Goal: Task Accomplishment & Management: Manage account settings

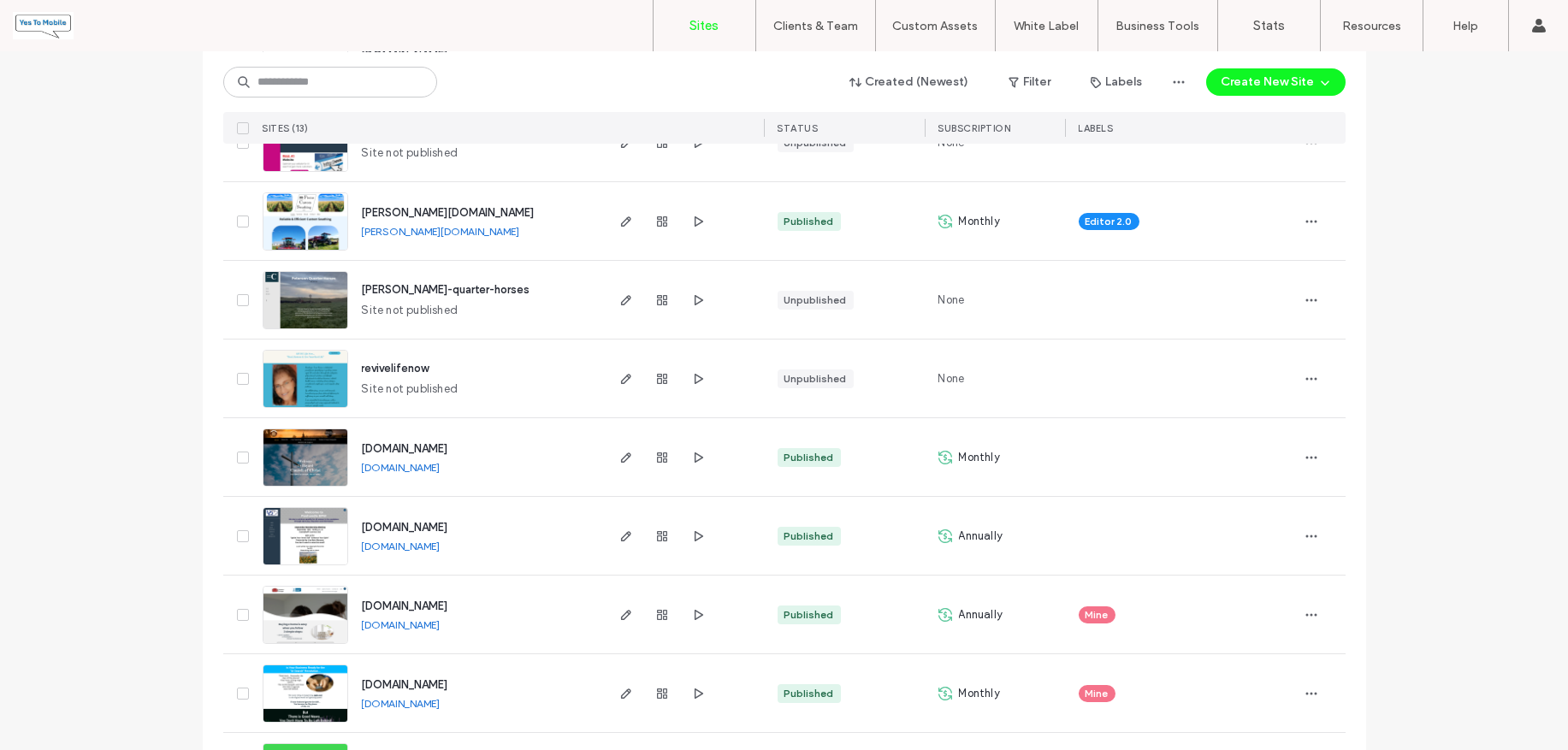
scroll to position [427, 0]
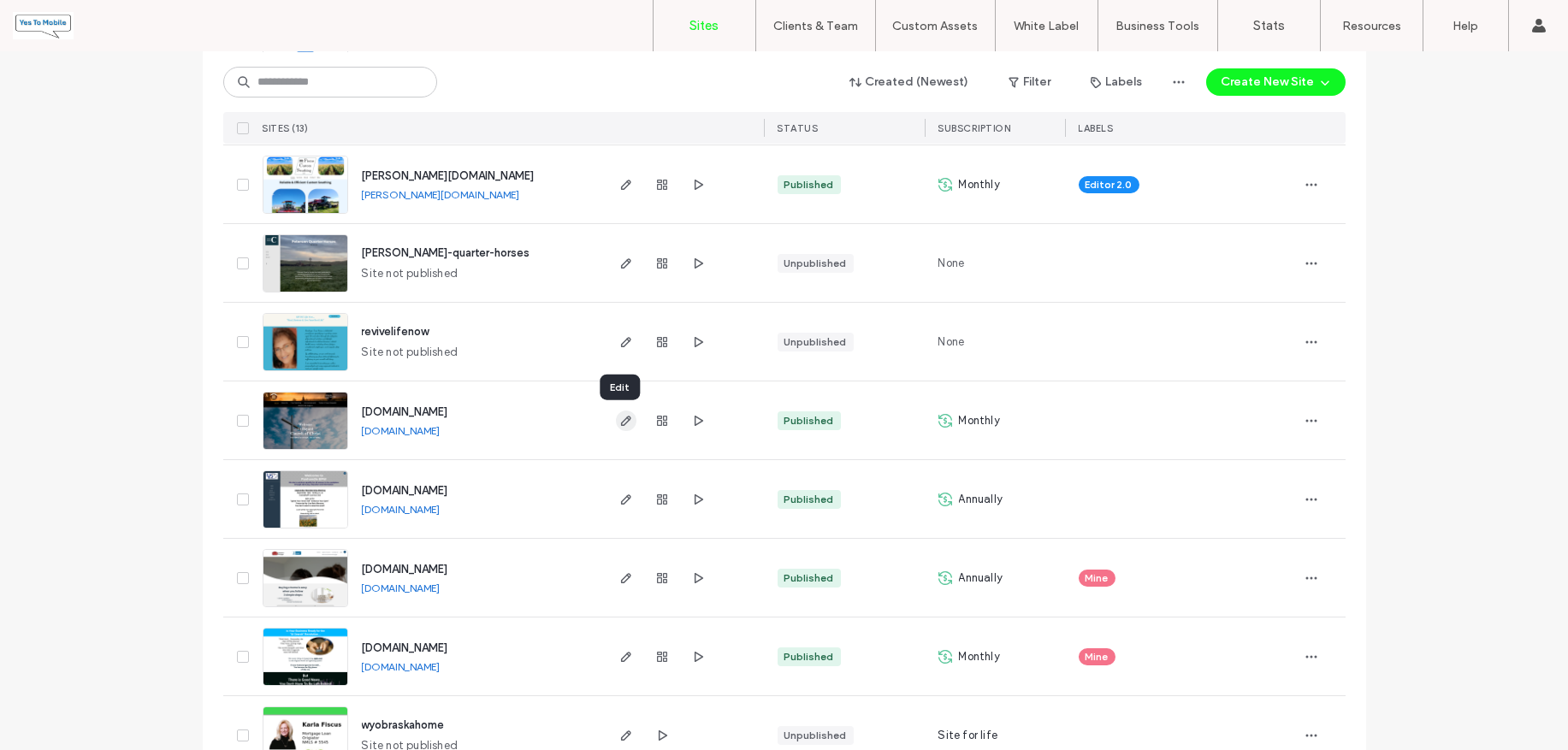
click at [620, 419] on icon "button" at bounding box center [627, 421] width 14 height 14
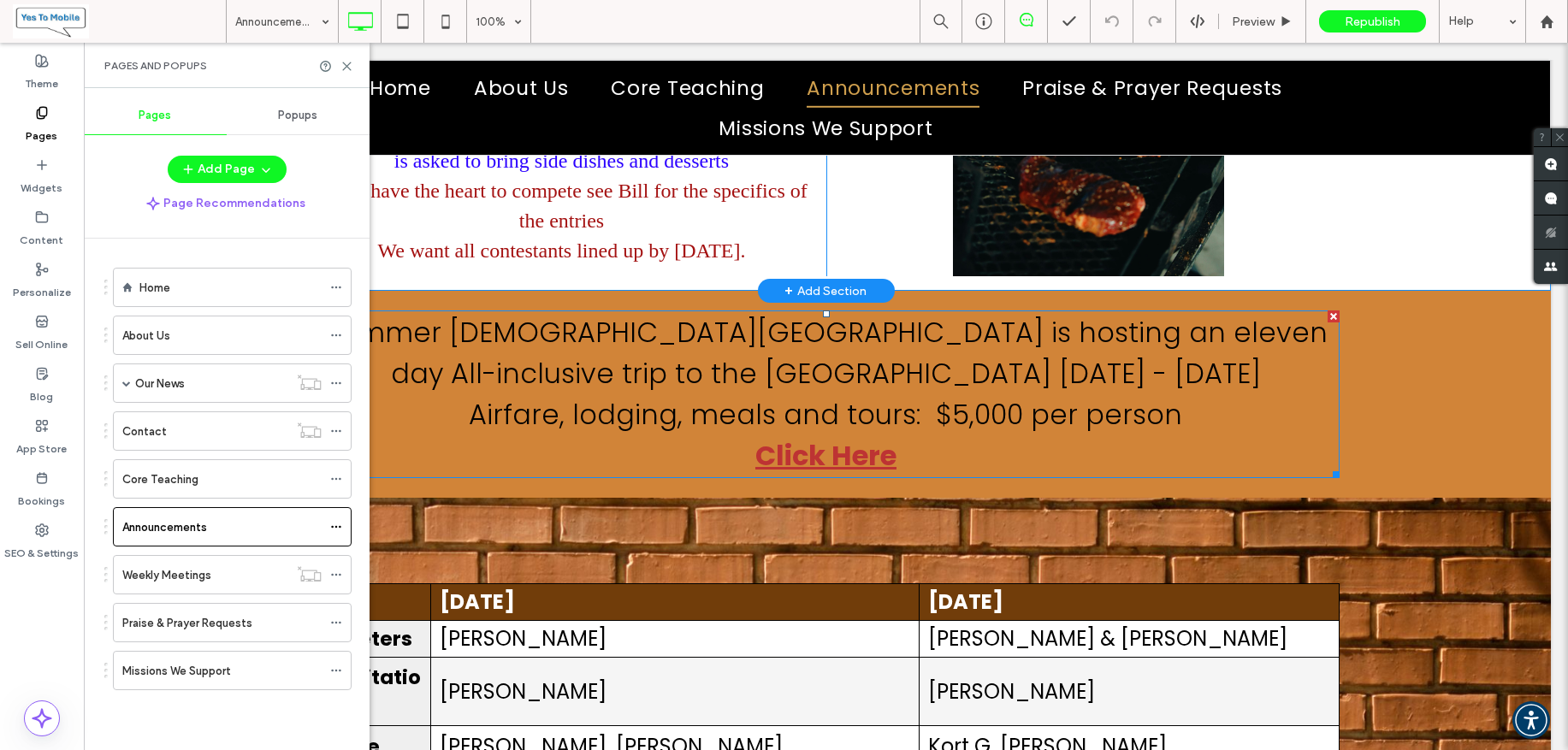
scroll to position [427, 0]
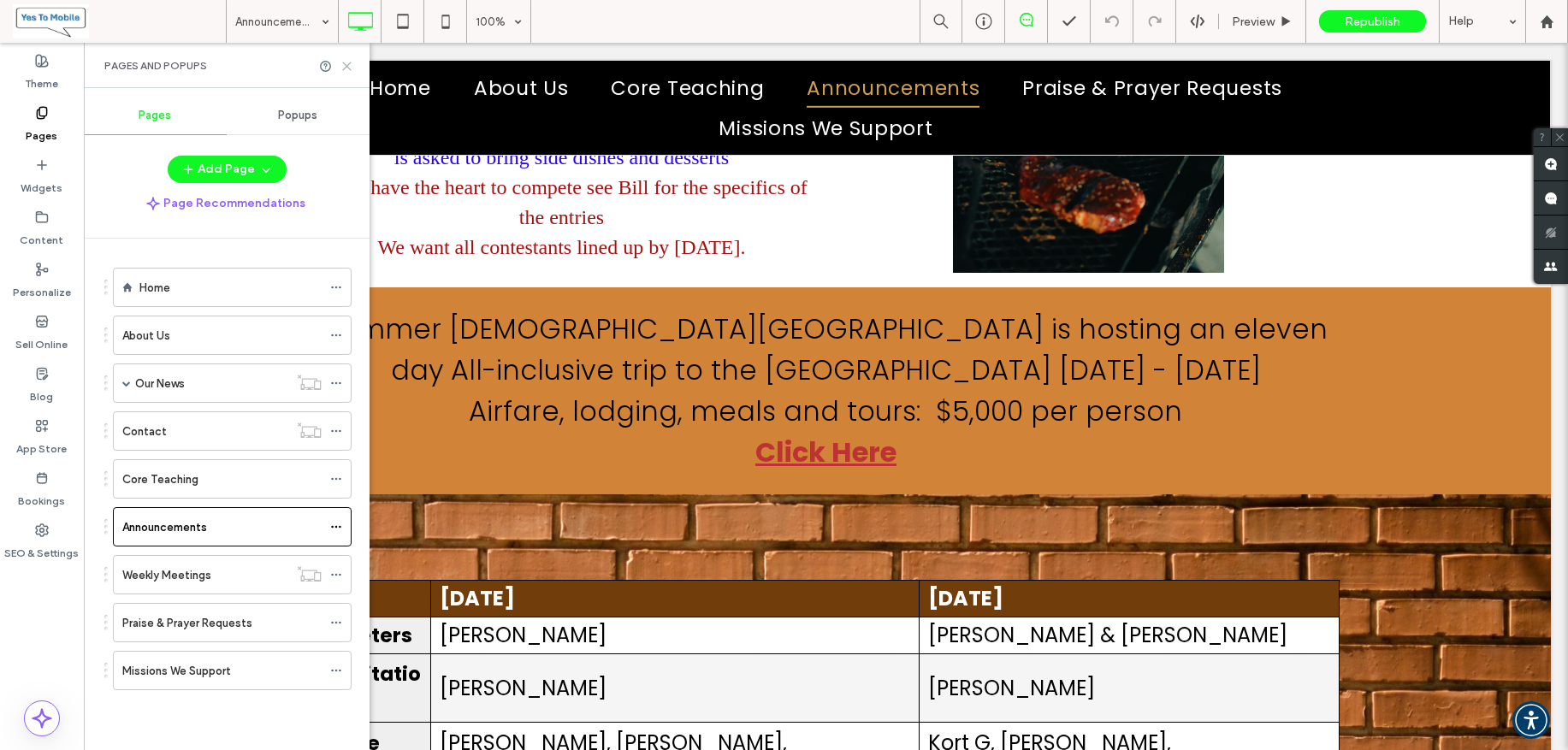
click at [346, 65] on use at bounding box center [346, 66] width 8 height 8
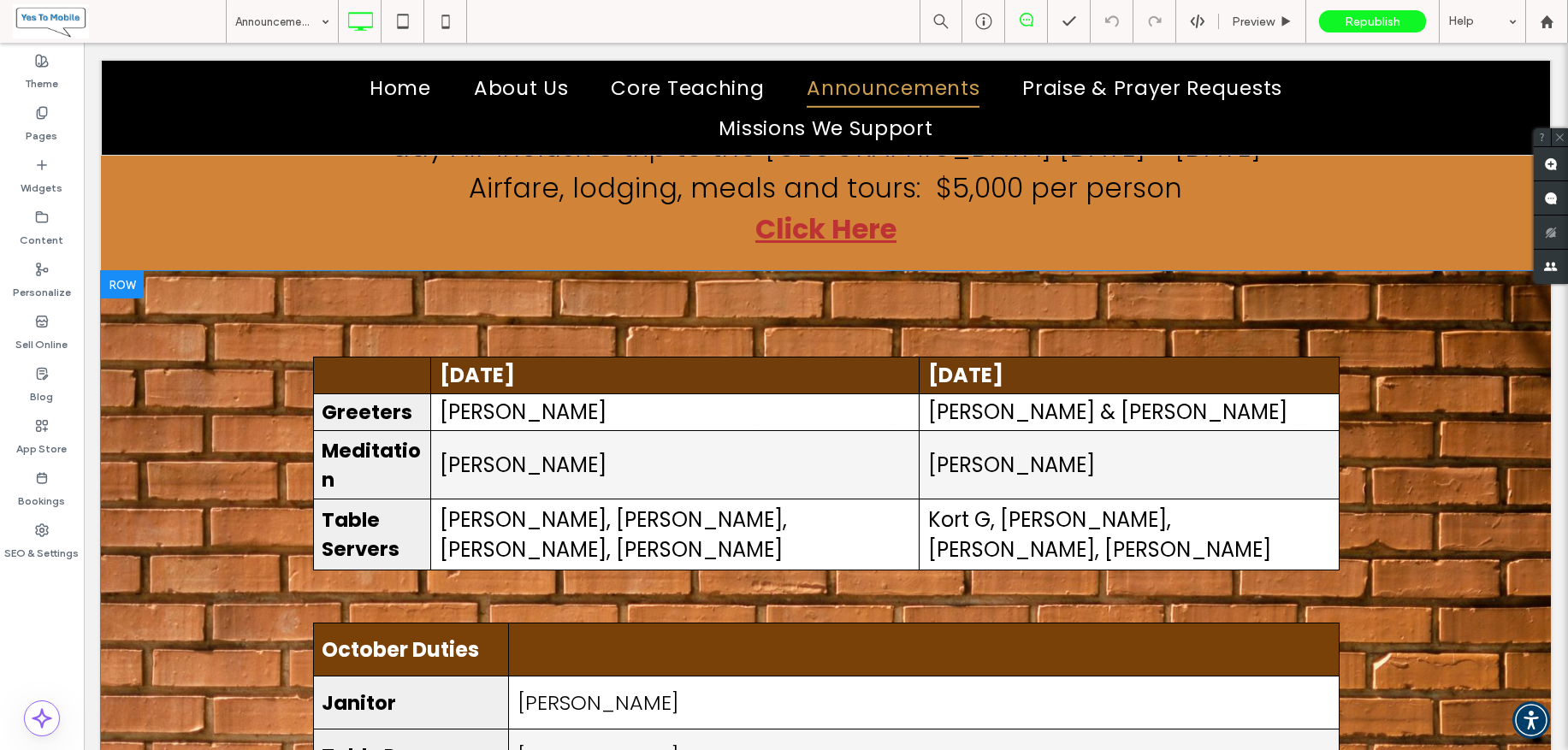
scroll to position [748, 0]
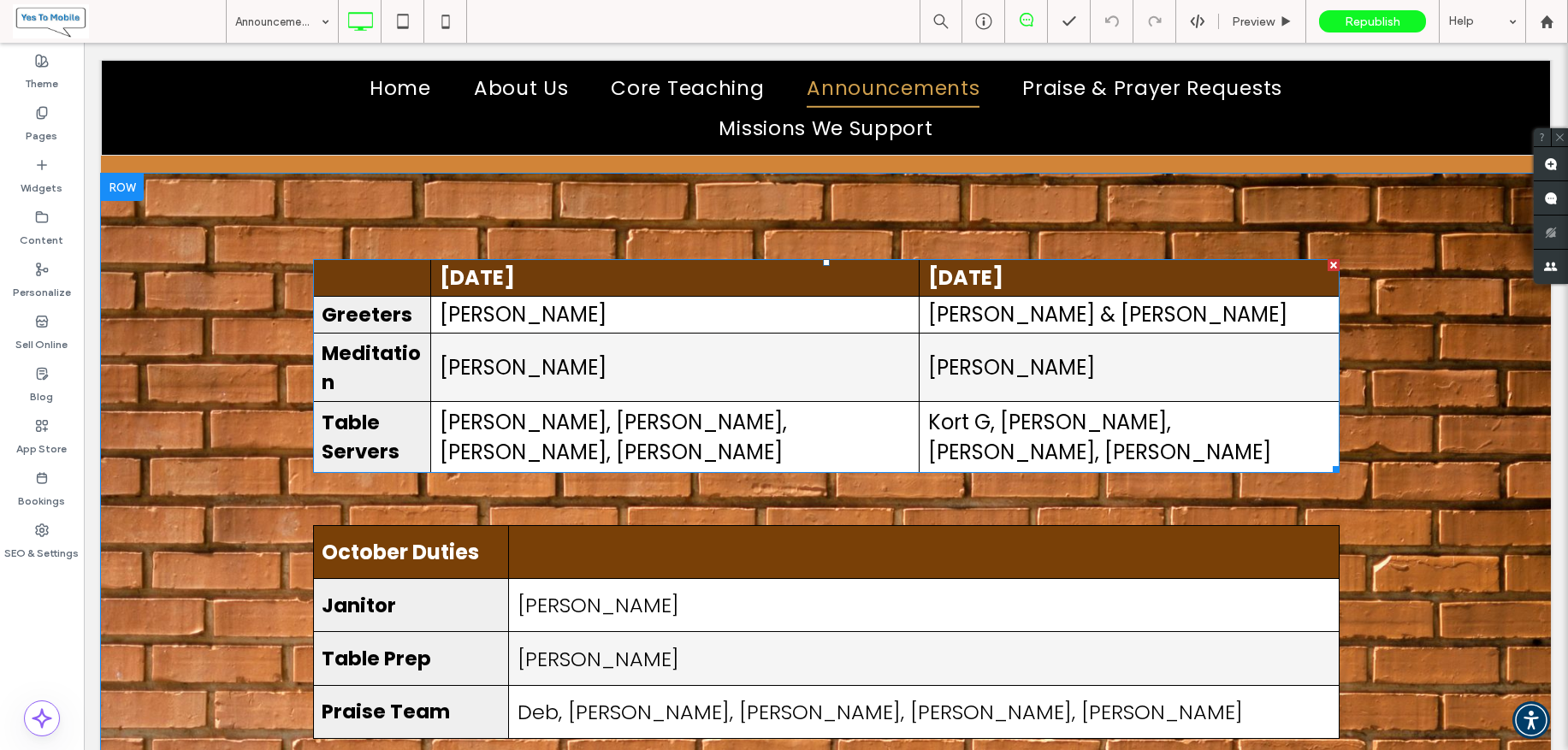
click at [610, 333] on td "Tessa D." at bounding box center [675, 315] width 489 height 37
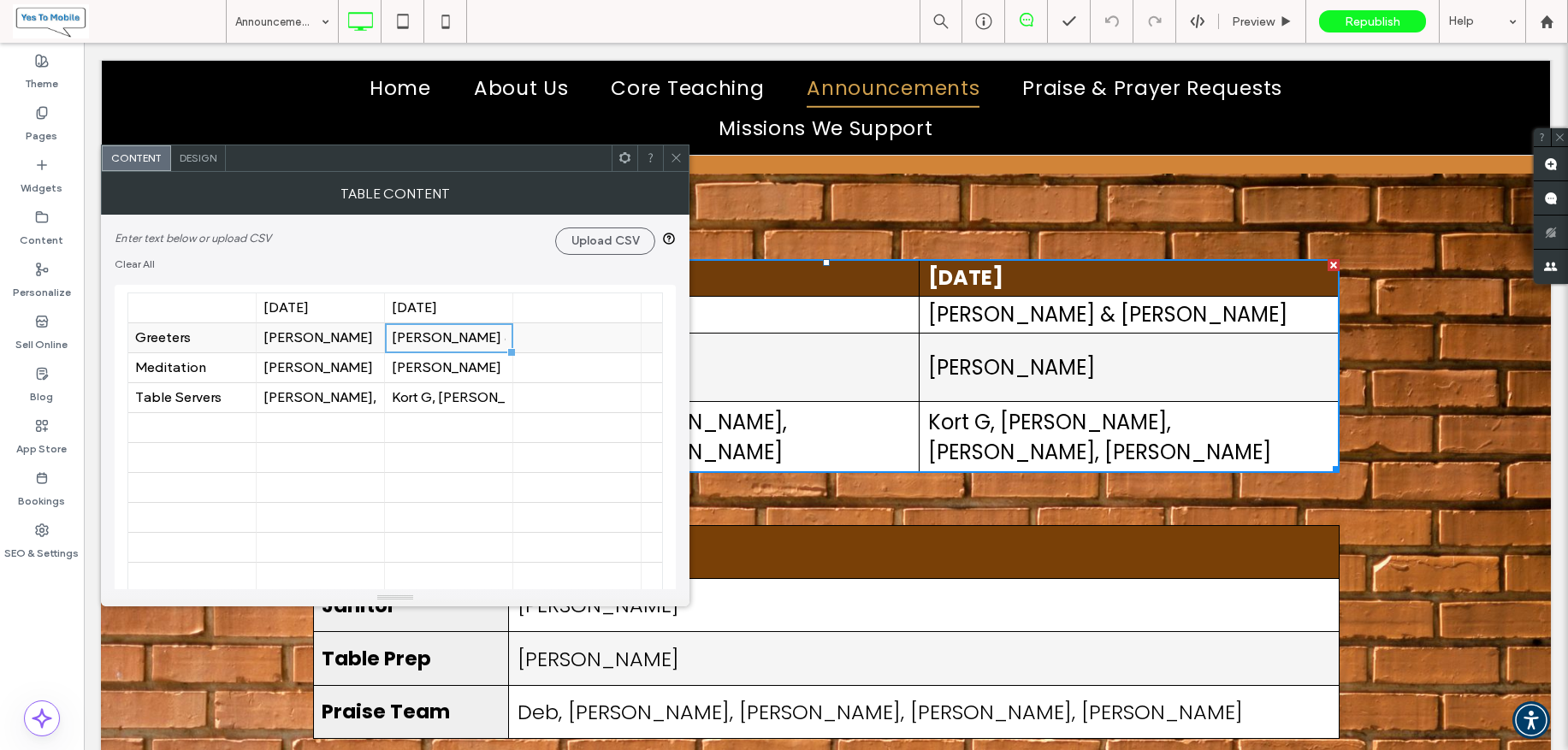
click at [476, 339] on div "Steve & Cathy E." at bounding box center [448, 338] width 114 height 17
click at [476, 337] on div "Steve & Cathy E." at bounding box center [448, 338] width 114 height 17
click at [476, 337] on input "**********" at bounding box center [448, 337] width 128 height 29
click at [303, 337] on div "Tessa D." at bounding box center [320, 338] width 114 height 17
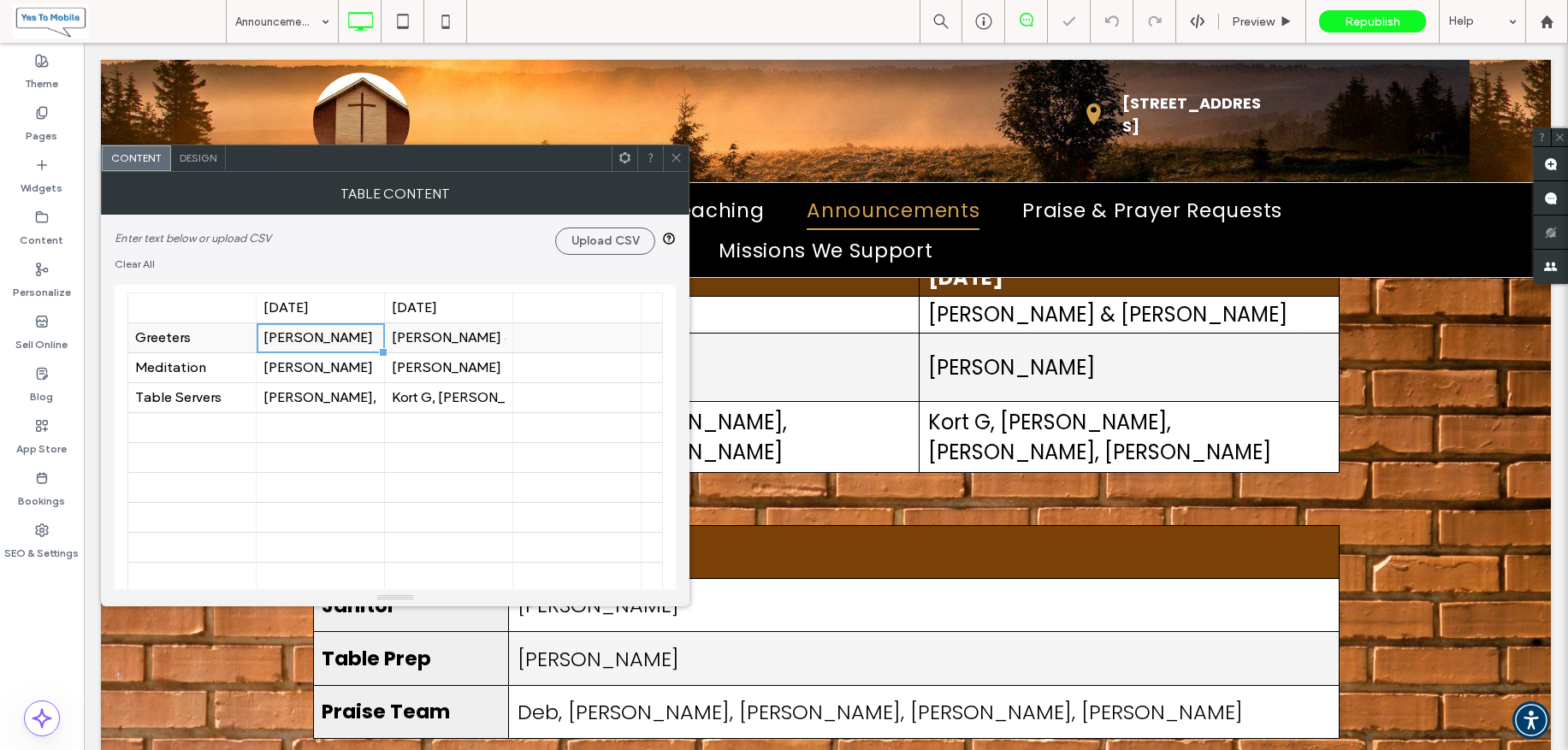
click at [293, 337] on div "Tessa D." at bounding box center [320, 338] width 114 height 17
click at [293, 337] on div "Tessa D." at bounding box center [320, 338] width 114 height 17
type input "**********"
click at [428, 374] on div "Randy M" at bounding box center [448, 368] width 114 height 17
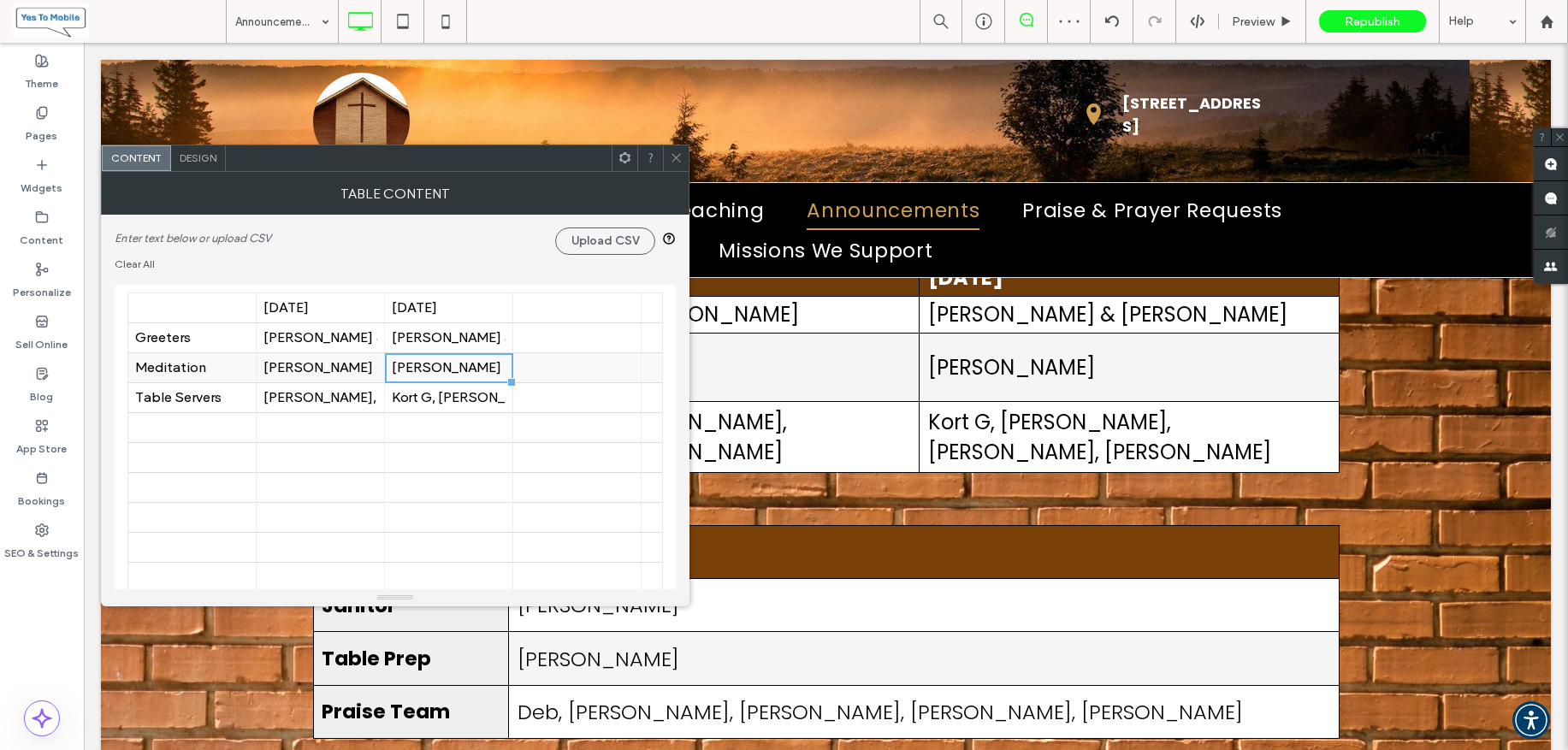
click at [429, 373] on div "Randy M" at bounding box center [448, 368] width 114 height 17
click at [309, 372] on div "Mel H." at bounding box center [320, 368] width 114 height 17
click at [309, 372] on input "******" at bounding box center [321, 367] width 128 height 29
type input "*******"
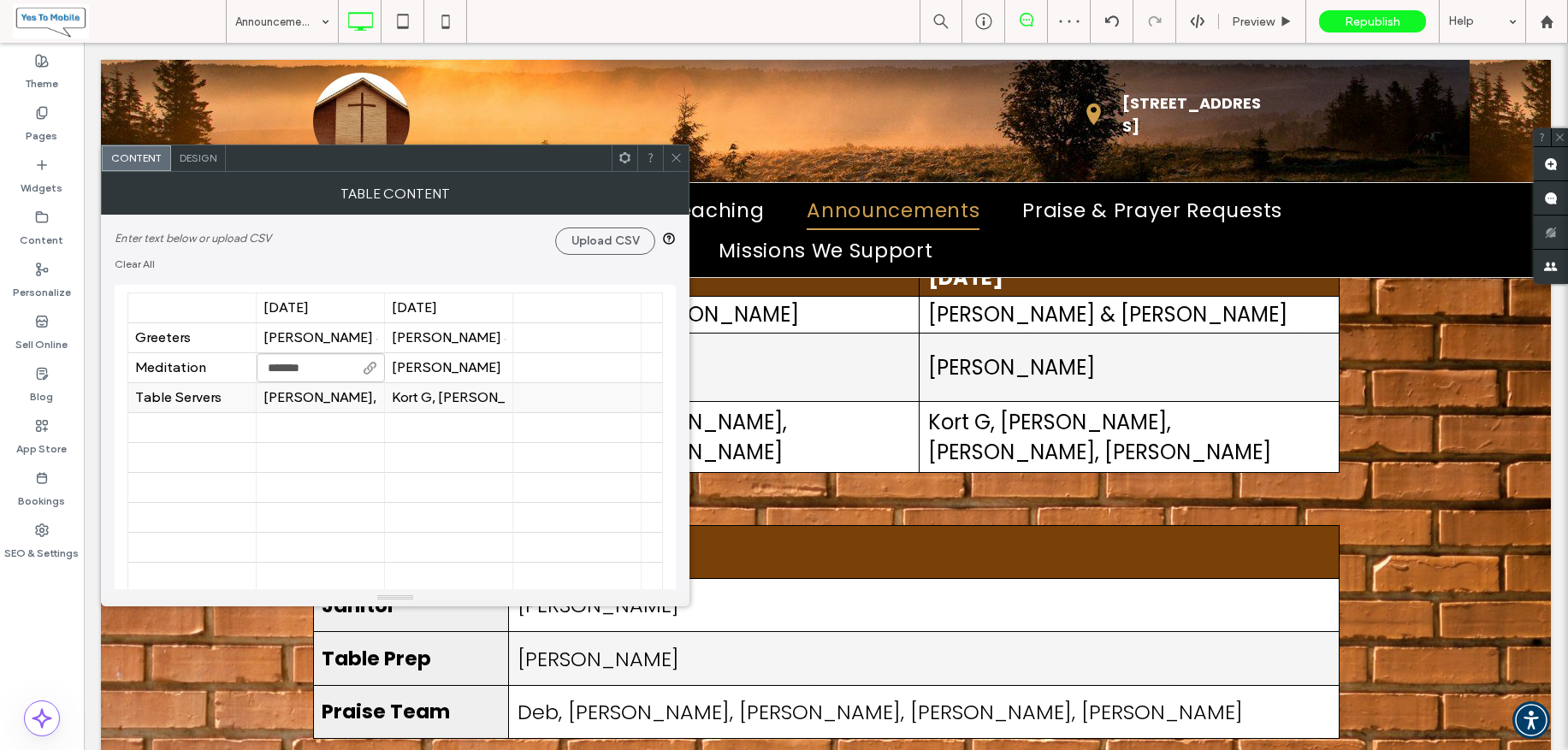
click at [443, 399] on div "Kort G, Kyle K, Gary L, Larry N." at bounding box center [448, 398] width 114 height 17
click at [443, 398] on div "Kort G, Kyle K, Gary L, Larry N." at bounding box center [448, 398] width 114 height 17
click at [443, 398] on input "**********" at bounding box center [448, 397] width 128 height 29
click at [308, 397] on div "Rick D, Steve E, Jody F, Shaun H" at bounding box center [320, 398] width 114 height 17
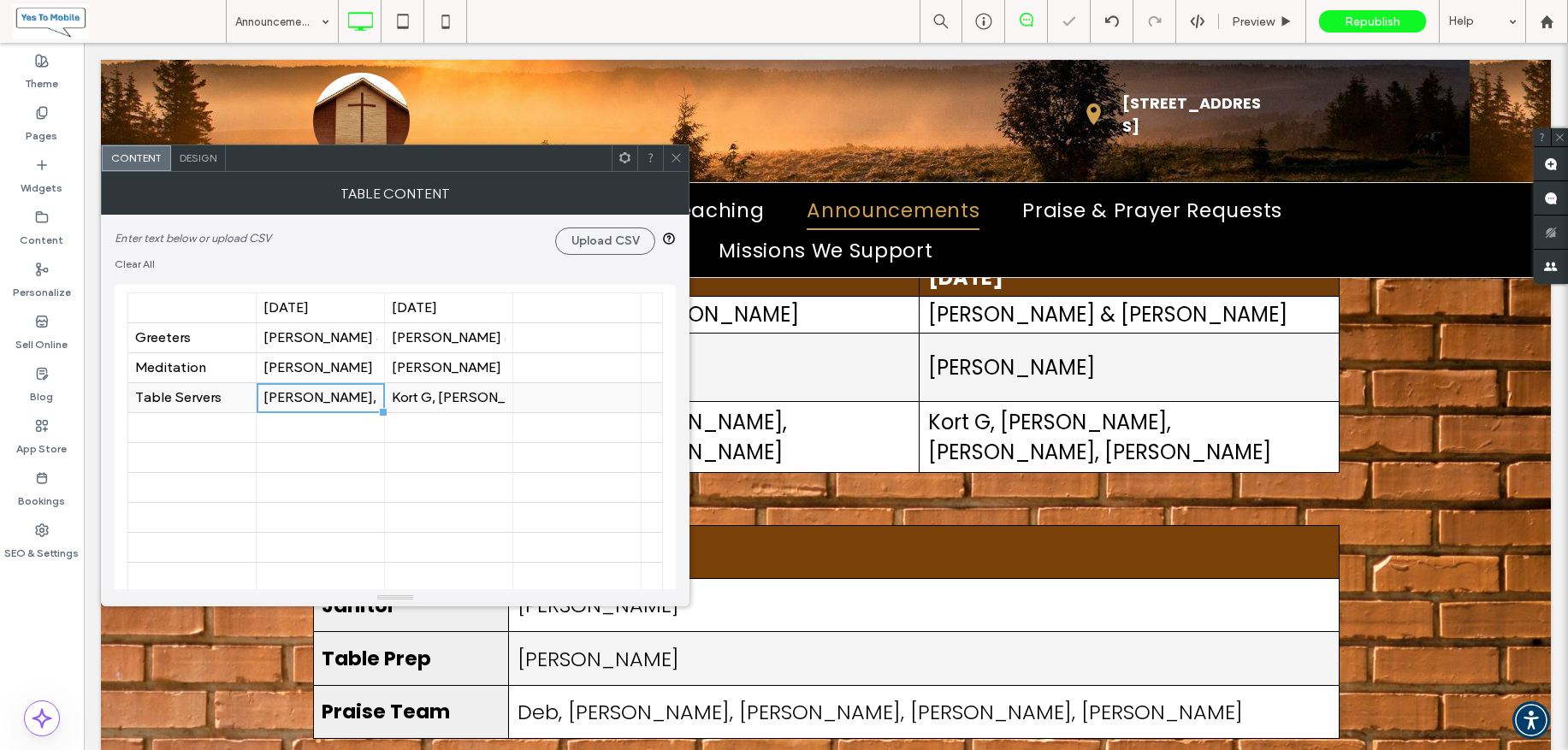
click at [308, 395] on div "Rick D, Steve E, Jody F, Shaun H" at bounding box center [320, 398] width 114 height 17
click at [308, 395] on input "**********" at bounding box center [321, 397] width 128 height 29
type input "**********"
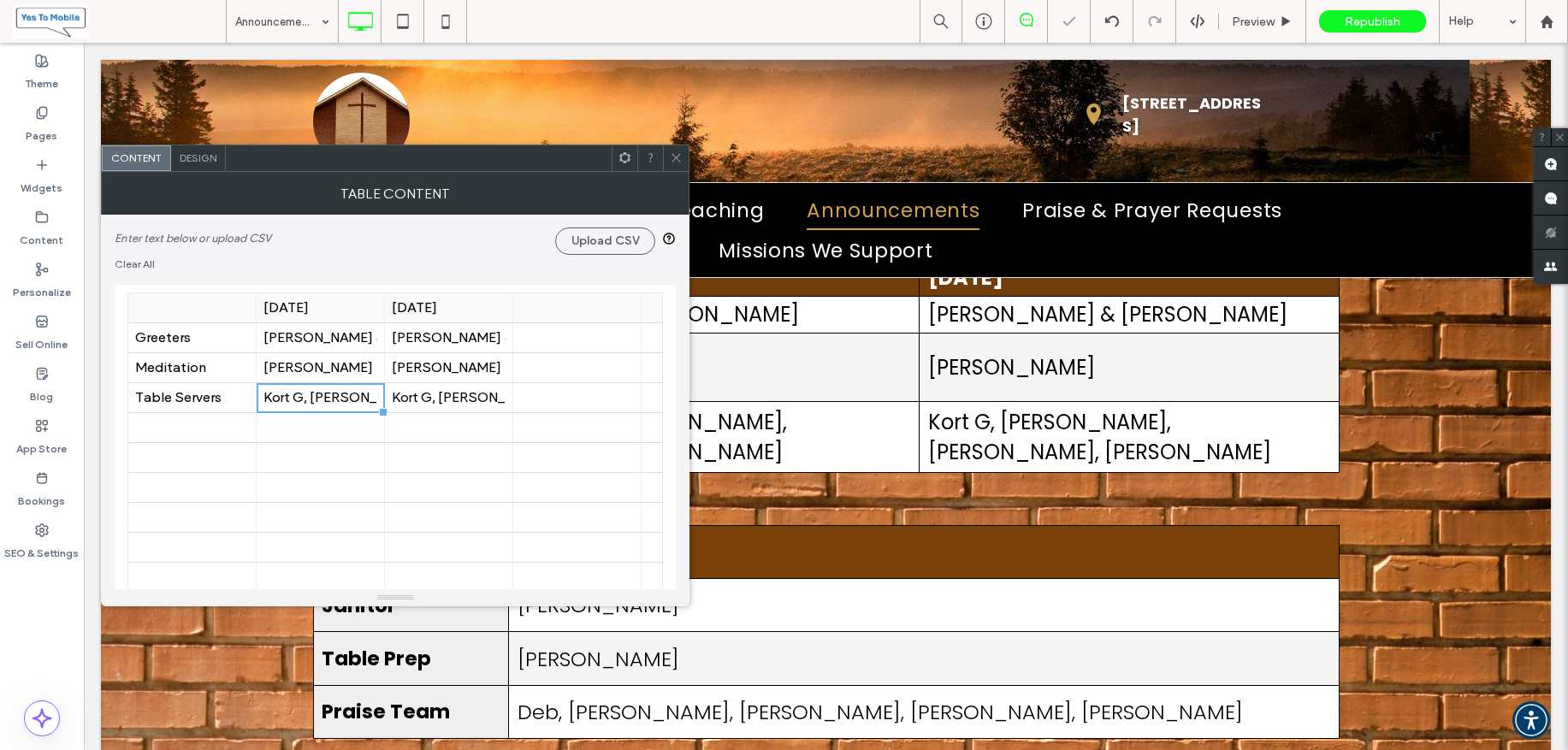
click at [302, 304] on div "Oct 5" at bounding box center [320, 308] width 114 height 17
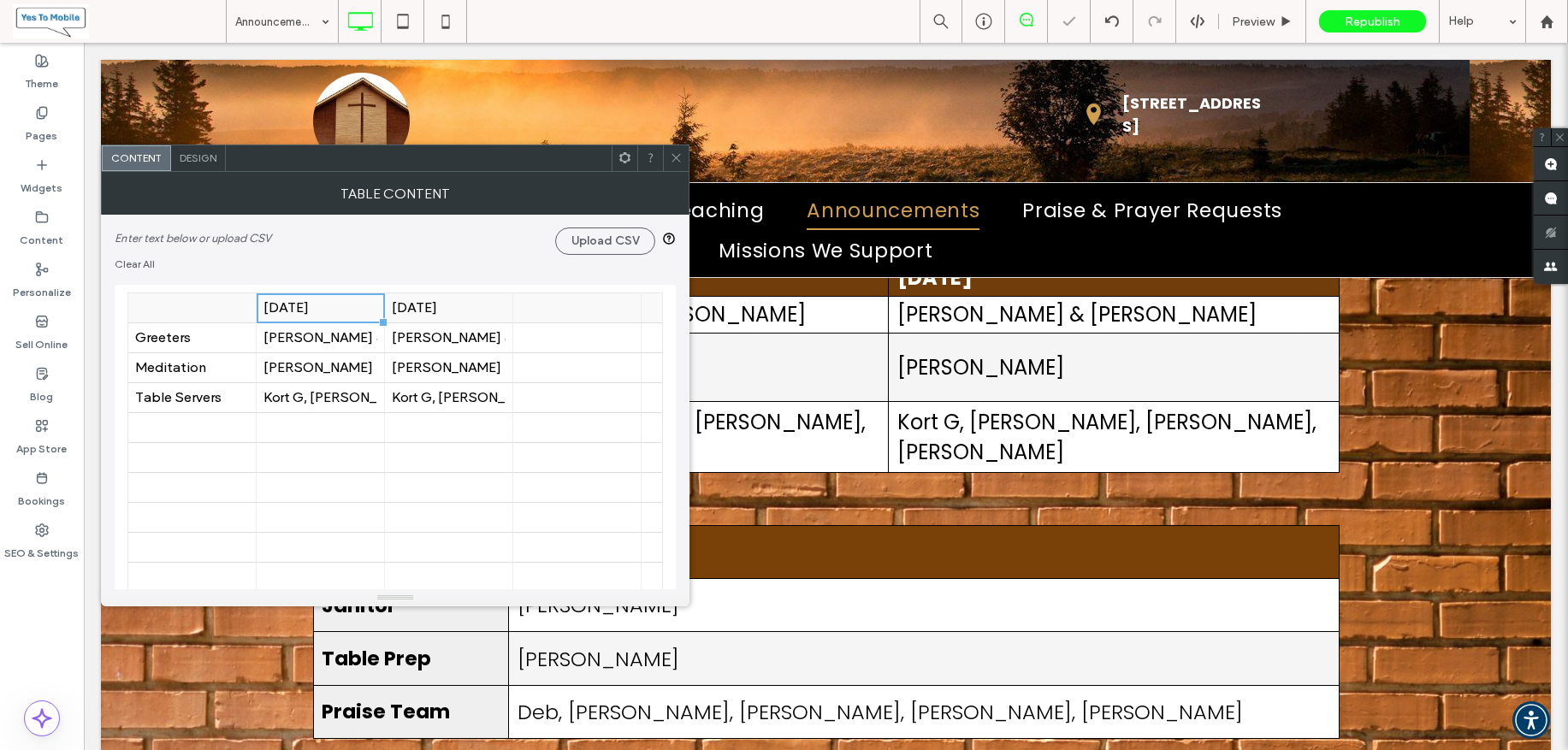
click at [302, 307] on div "Oct 5" at bounding box center [320, 308] width 114 height 17
click at [302, 308] on div "Oct 5" at bounding box center [320, 308] width 114 height 17
click at [300, 305] on input "*****" at bounding box center [321, 308] width 128 height 29
click at [299, 307] on input "*****" at bounding box center [321, 308] width 128 height 29
click at [298, 307] on input "*****" at bounding box center [321, 308] width 128 height 29
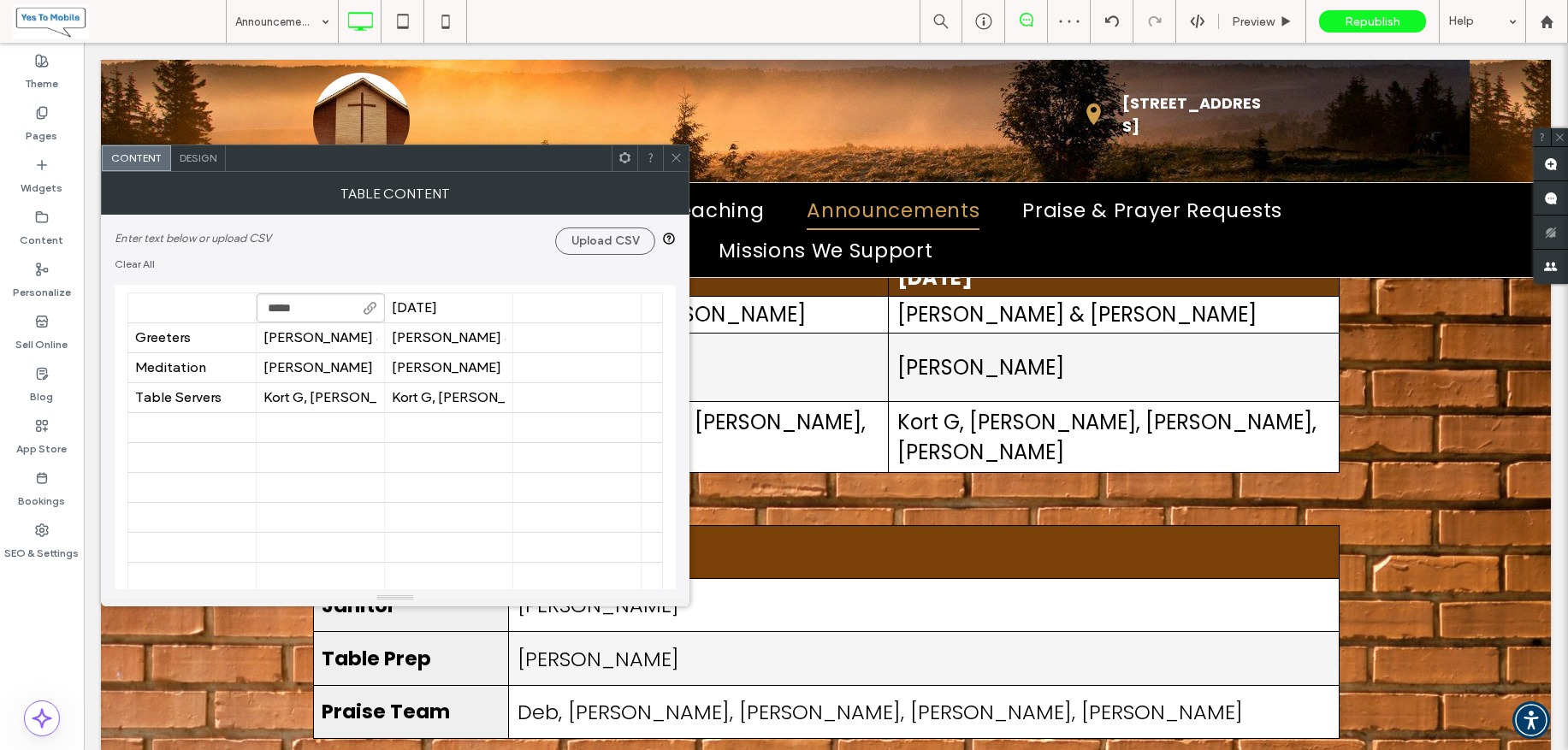
click at [297, 307] on input "*****" at bounding box center [321, 308] width 128 height 29
click at [296, 307] on input "*****" at bounding box center [321, 308] width 128 height 29
type input "******"
click at [437, 309] on div "Oct 12" at bounding box center [448, 308] width 114 height 17
click at [437, 307] on div "Oct 12" at bounding box center [448, 308] width 114 height 17
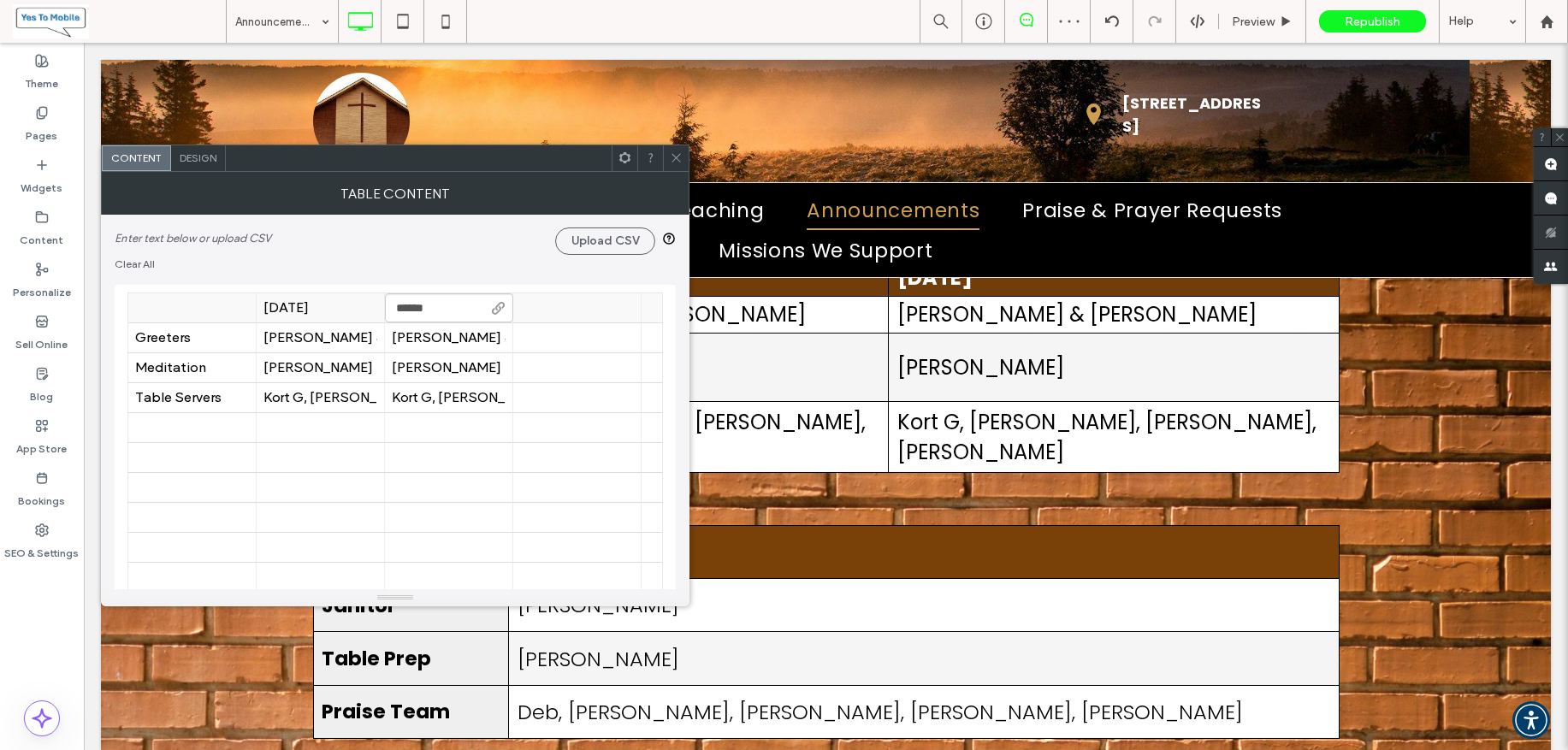
click at [437, 306] on input "******" at bounding box center [448, 308] width 128 height 29
type input "******"
click at [442, 339] on div "Steve & Cathy E." at bounding box center [448, 338] width 114 height 17
click at [441, 339] on div "Steve & Cathy E." at bounding box center [448, 338] width 114 height 17
click at [441, 339] on input "**********" at bounding box center [448, 337] width 128 height 29
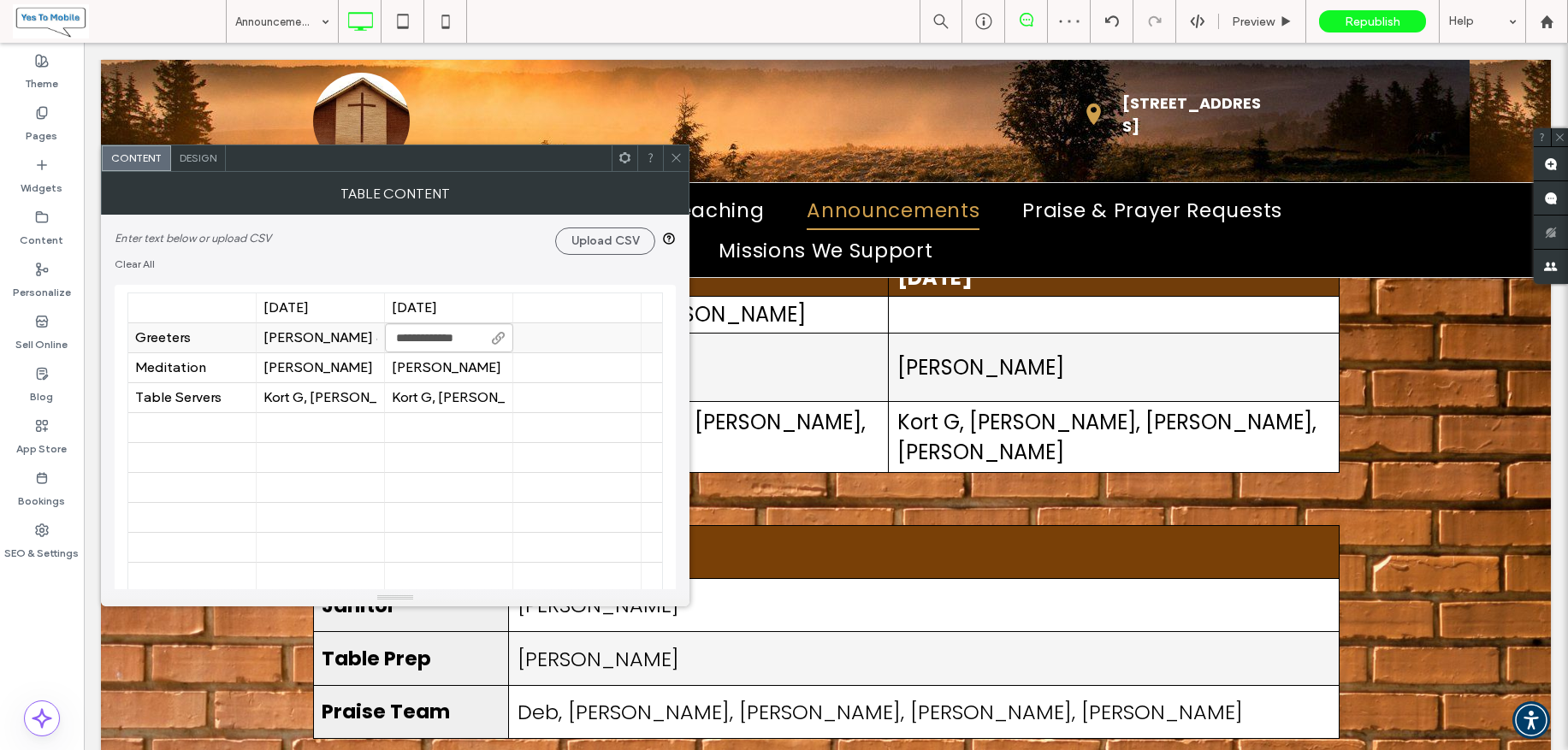
type input "**********"
click at [436, 372] on div "Randy M" at bounding box center [448, 368] width 114 height 17
type input "*********"
click at [440, 390] on div "Kort G, Kyle K, Gary L, Larry N." at bounding box center [448, 398] width 114 height 17
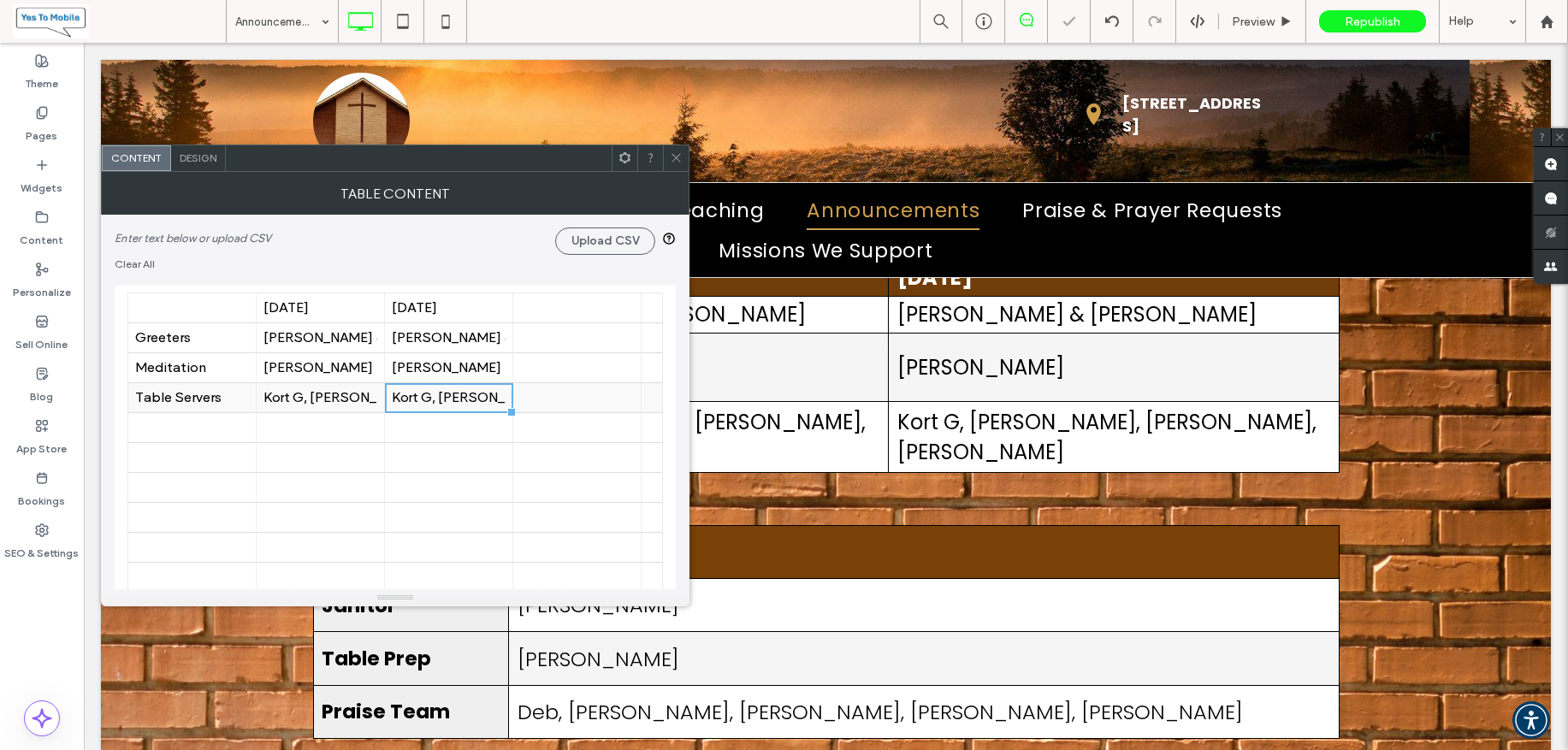
click at [440, 390] on div "Kort G, Kyle K, Gary L, Larry N." at bounding box center [448, 398] width 114 height 17
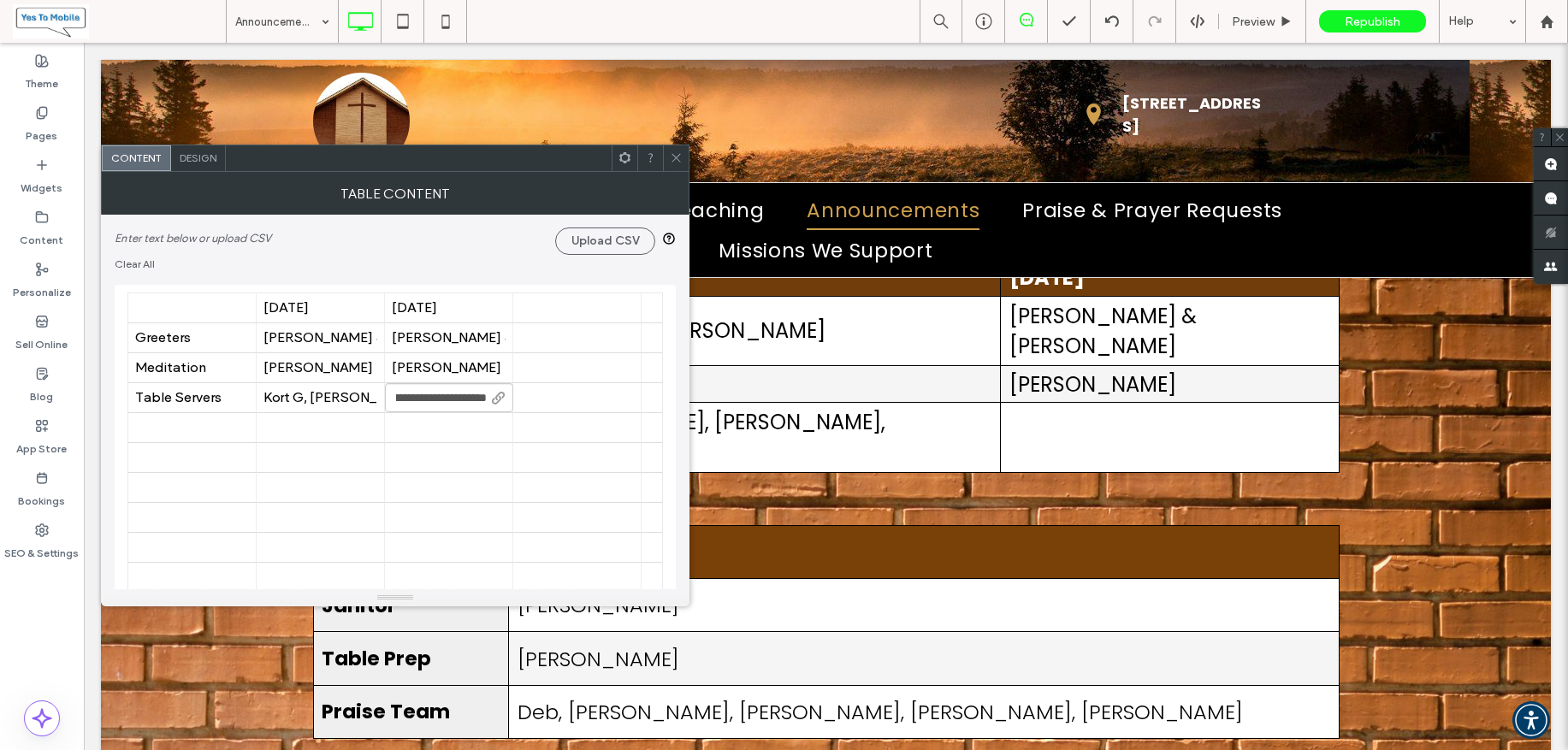
scroll to position [0, 56]
type input "**********"
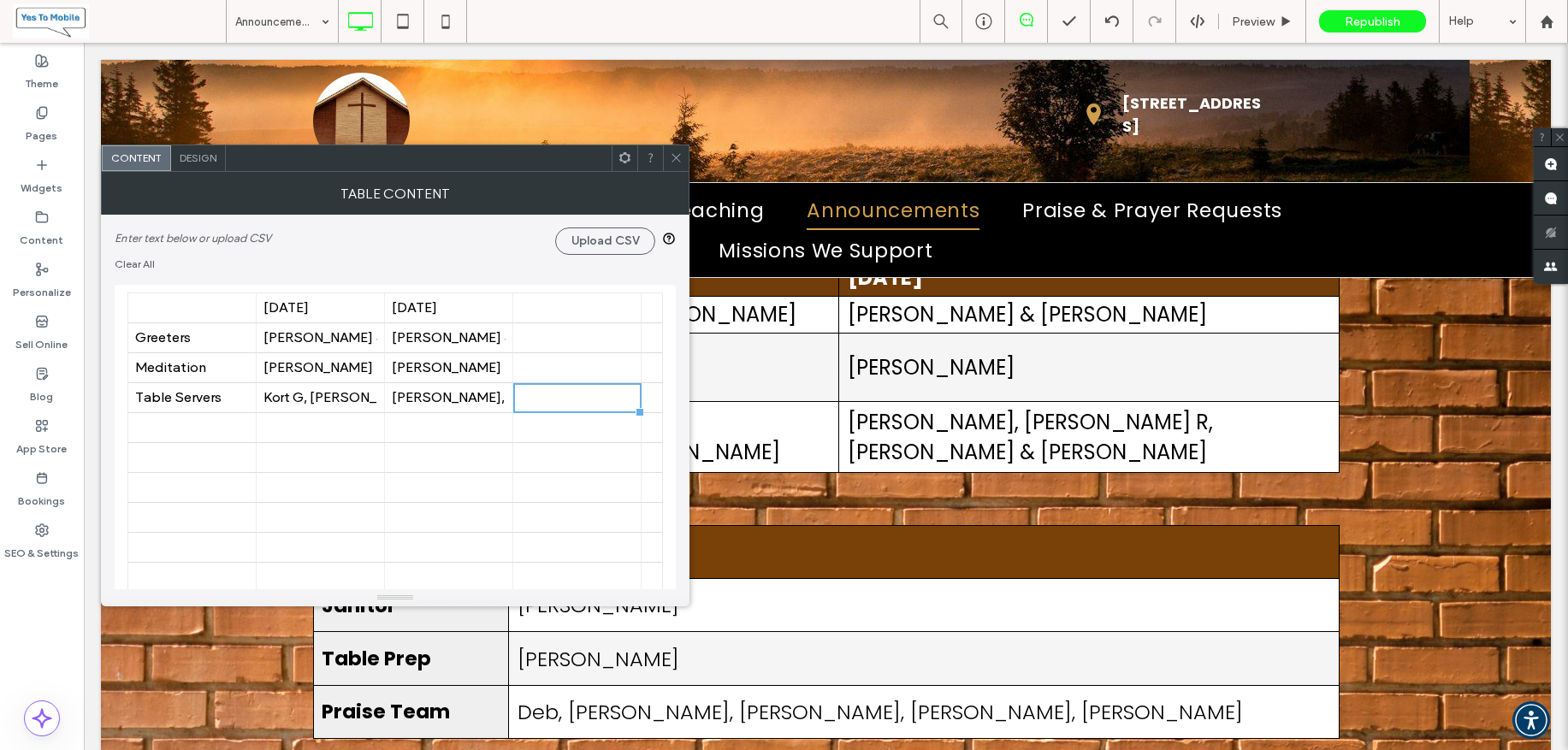
click at [675, 157] on icon at bounding box center [676, 157] width 13 height 13
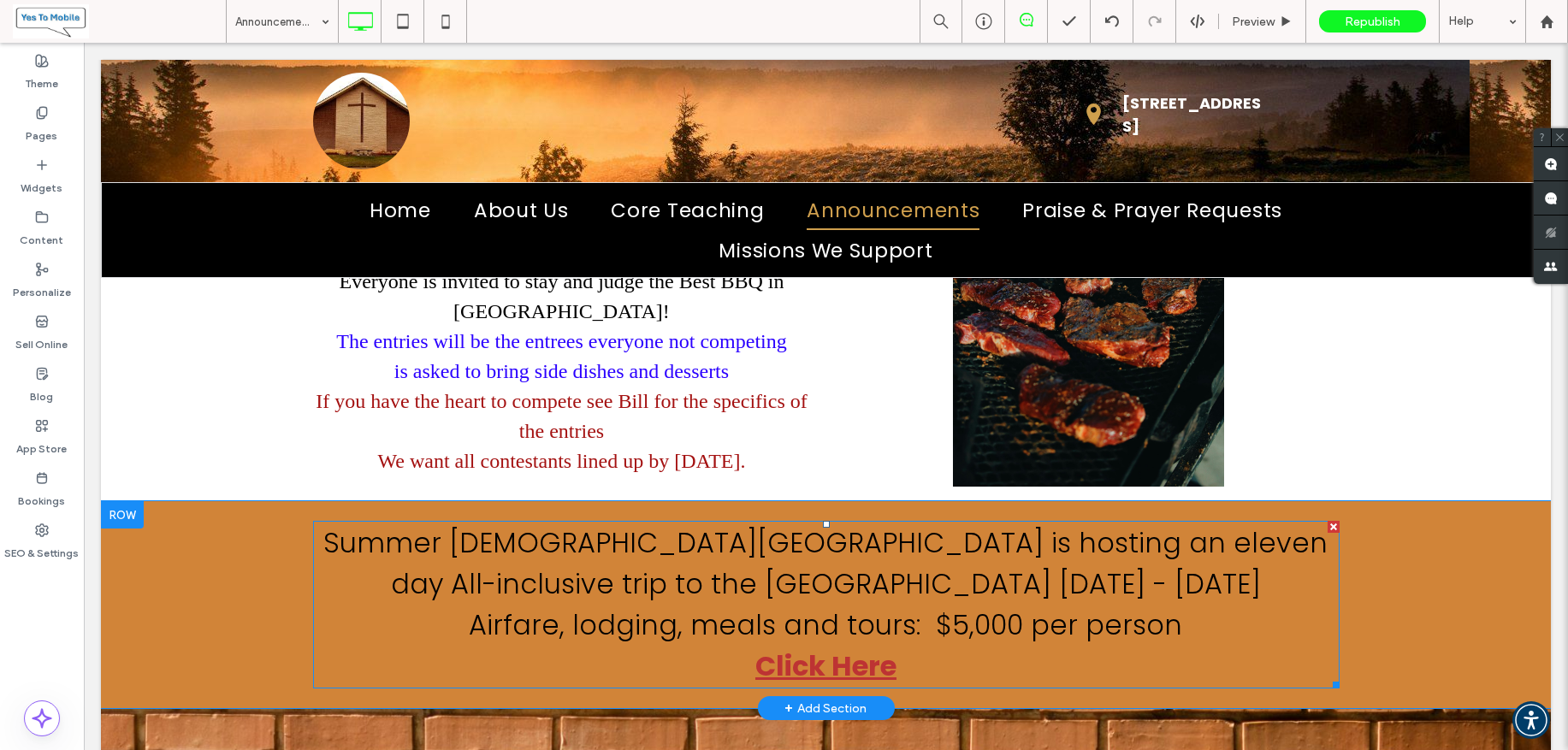
scroll to position [0, 0]
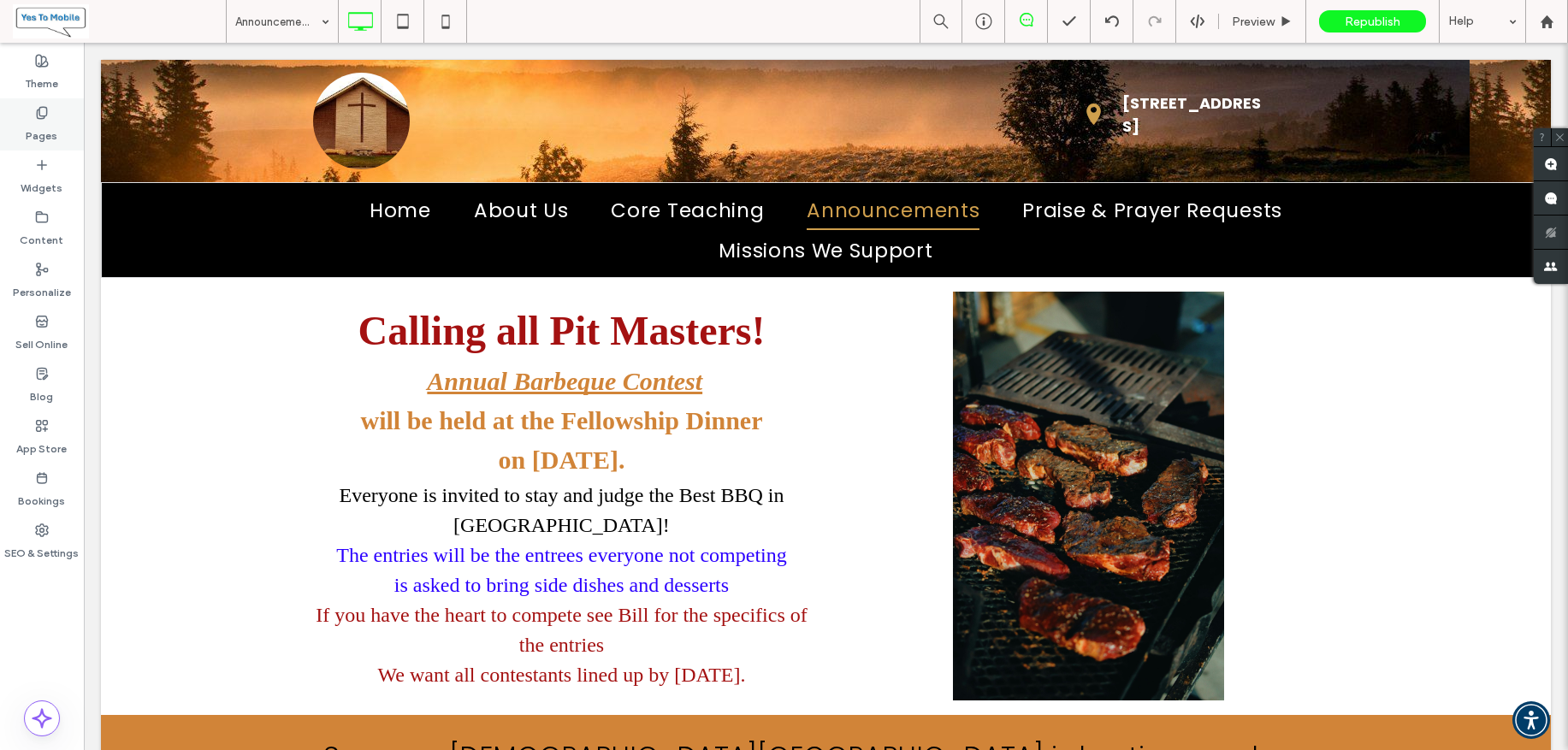
click at [39, 115] on use at bounding box center [41, 112] width 10 height 11
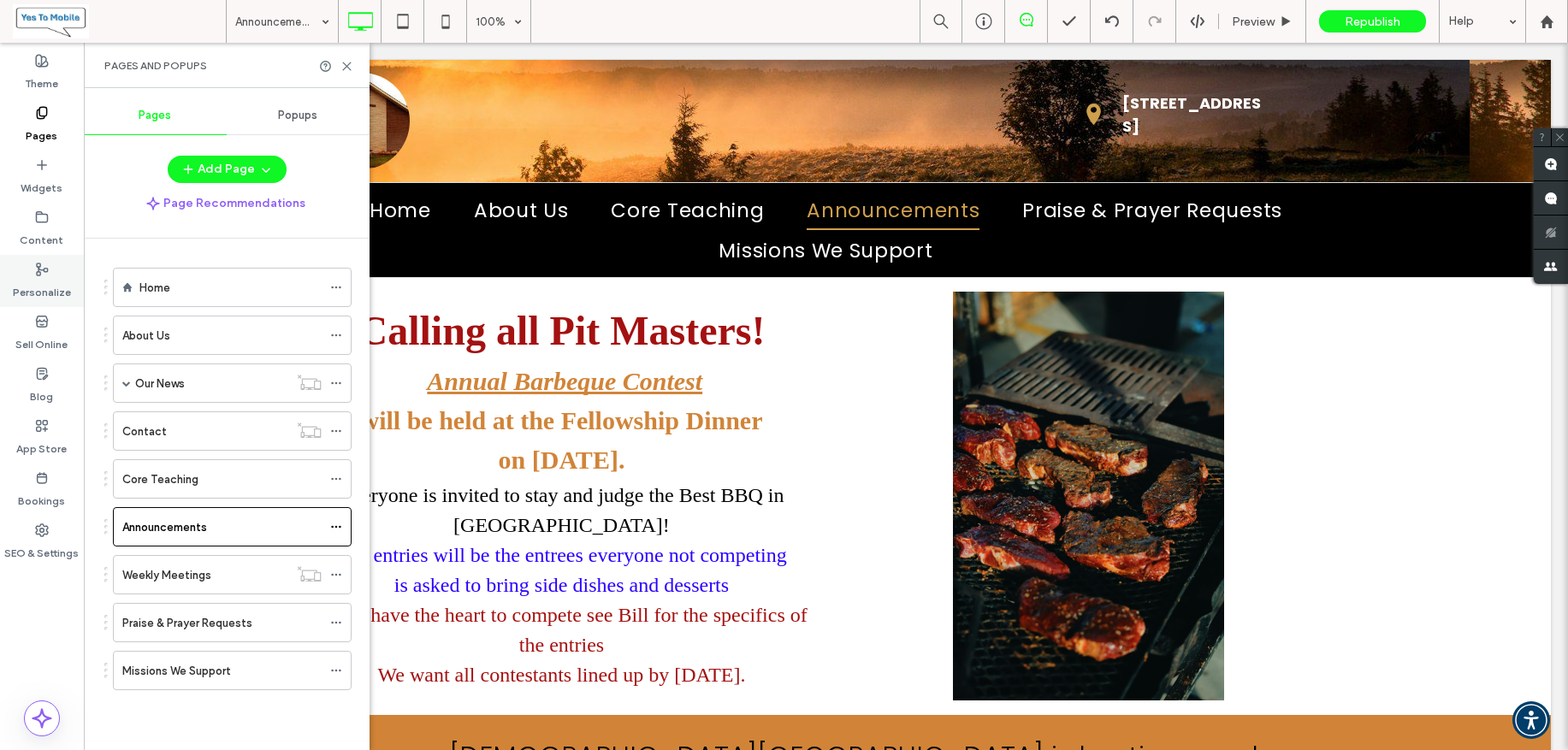
click at [39, 264] on use at bounding box center [42, 269] width 11 height 12
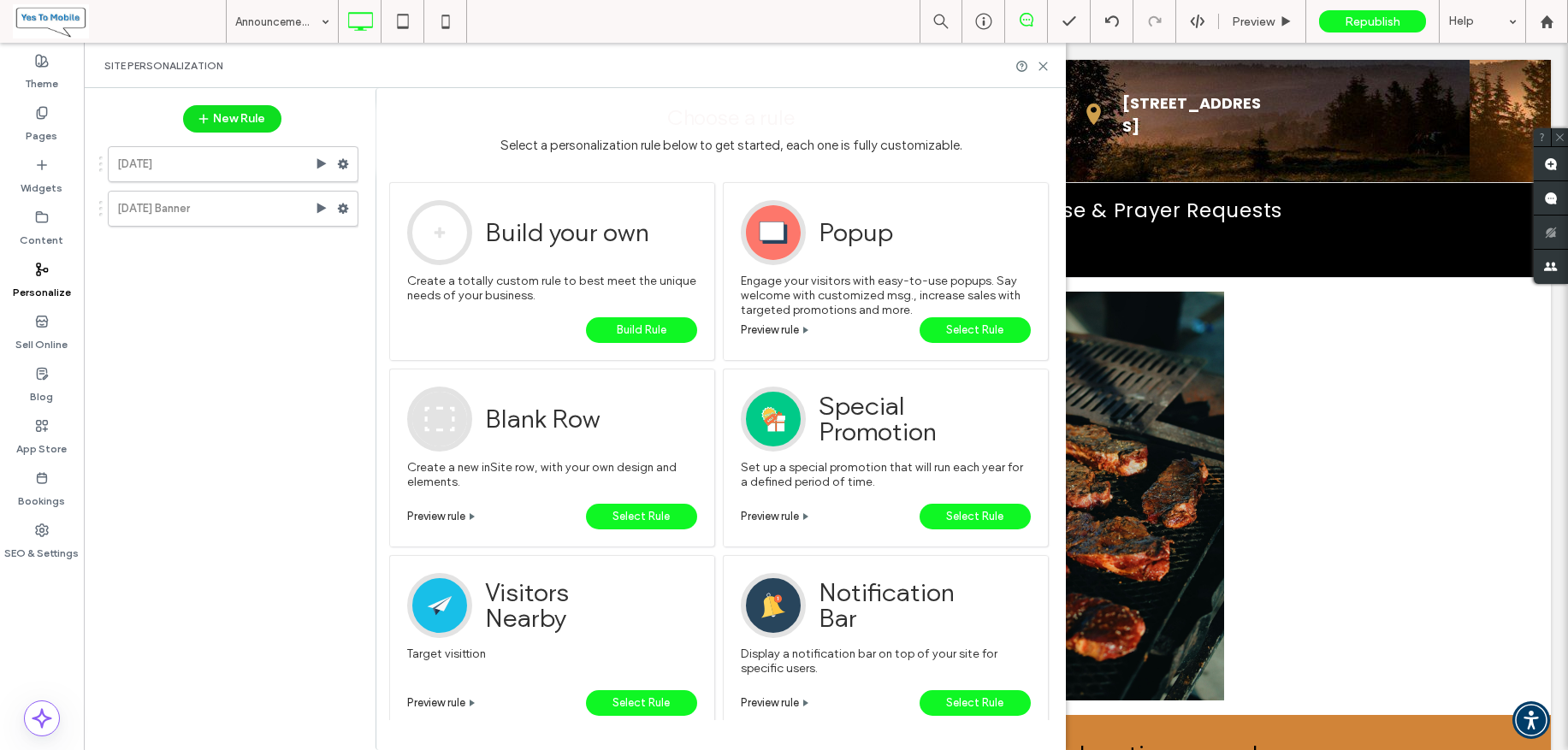
click at [224, 116] on button "New Rule" at bounding box center [232, 118] width 99 height 27
click at [40, 111] on icon at bounding box center [42, 113] width 14 height 14
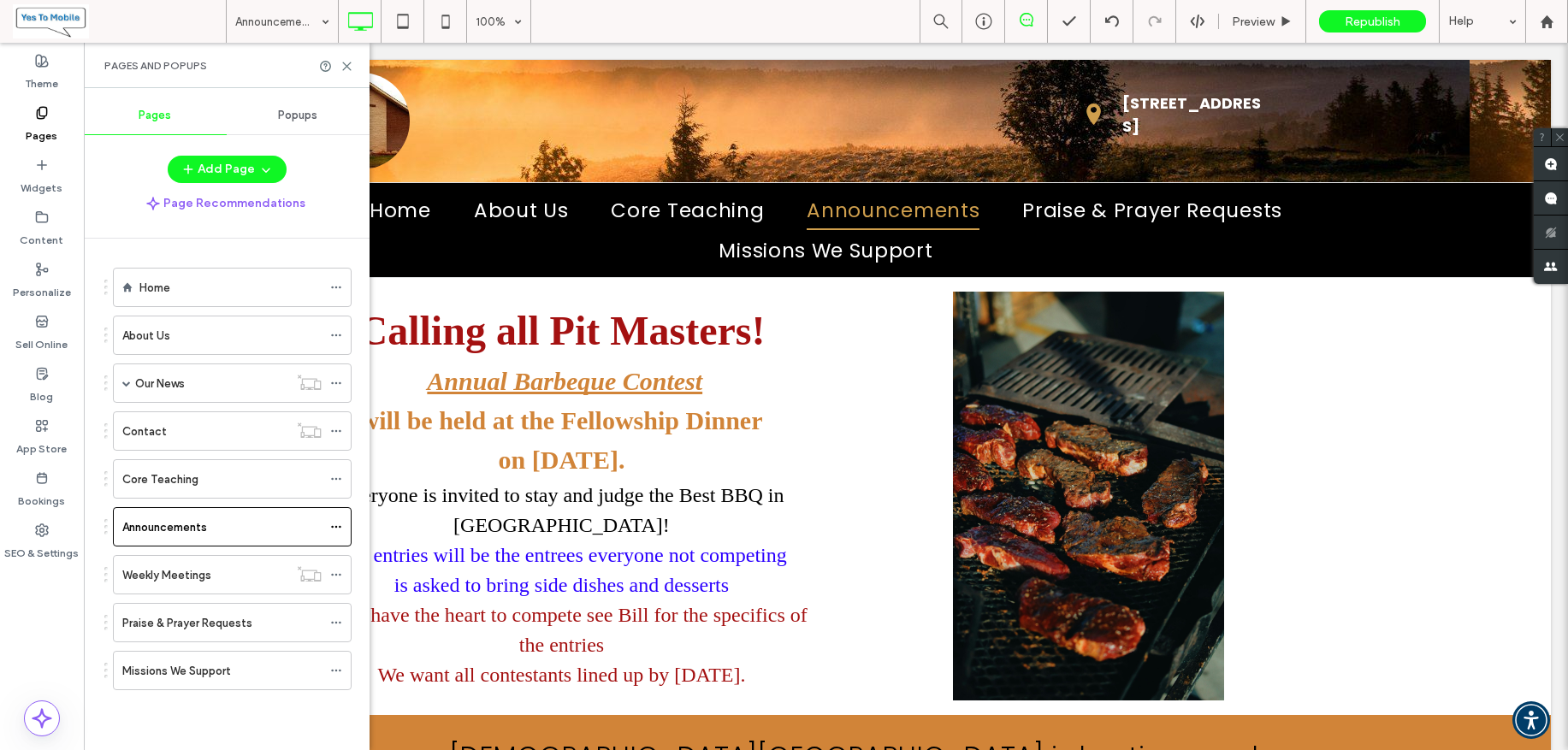
click at [296, 115] on span "Popups" at bounding box center [298, 115] width 39 height 14
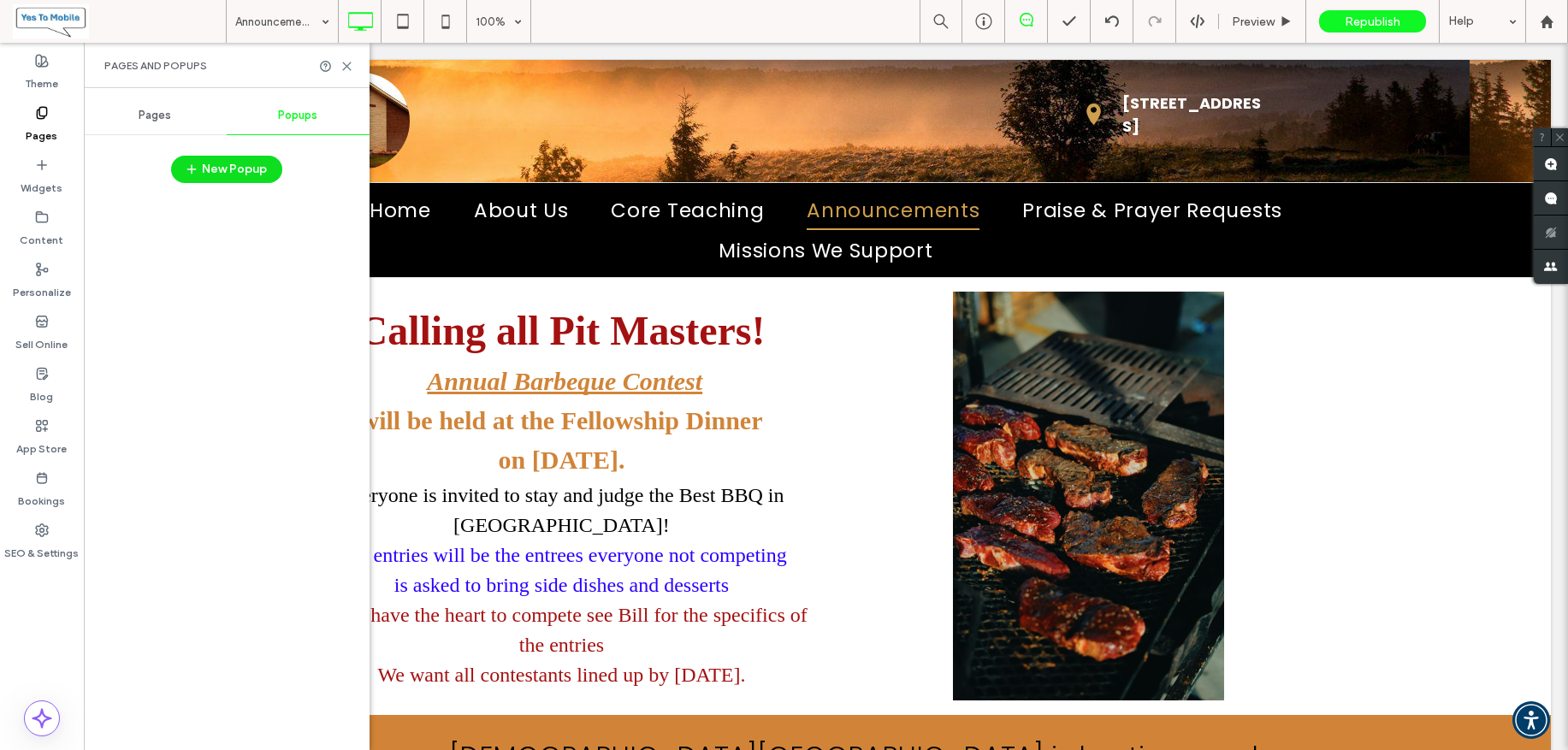
click at [221, 169] on button "New Popup" at bounding box center [226, 169] width 111 height 27
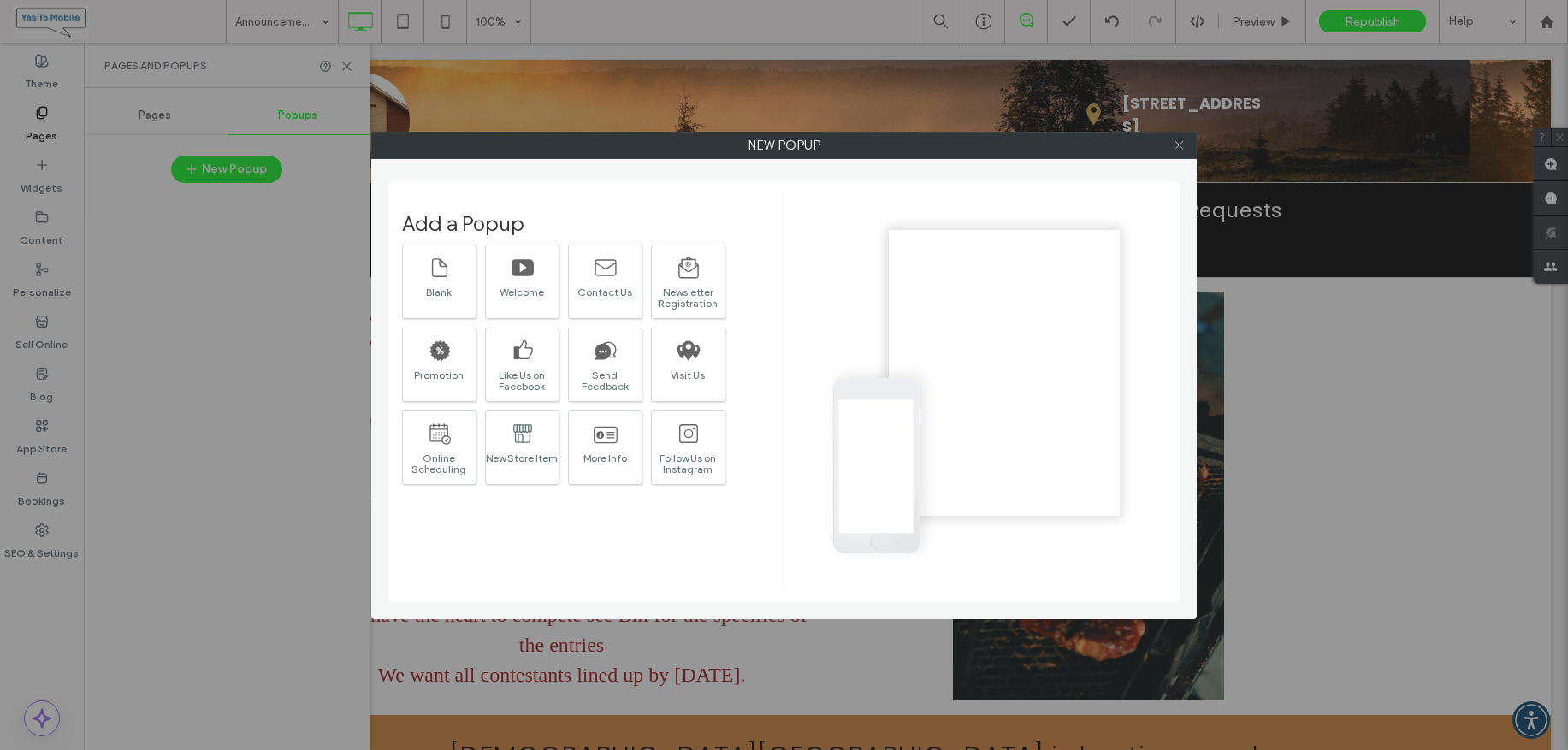
click at [1179, 142] on icon at bounding box center [1179, 145] width 13 height 13
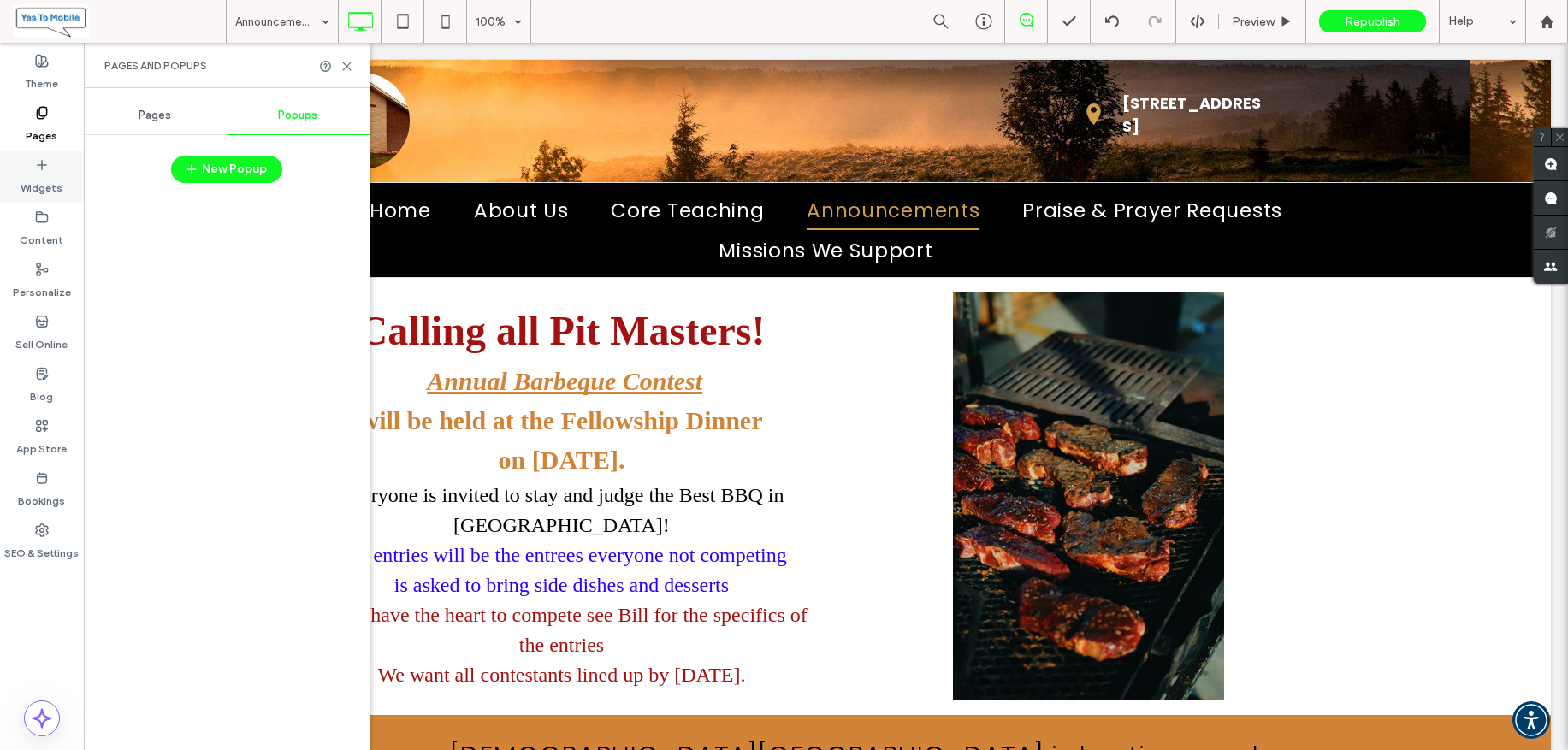
click at [38, 168] on icon at bounding box center [42, 165] width 14 height 14
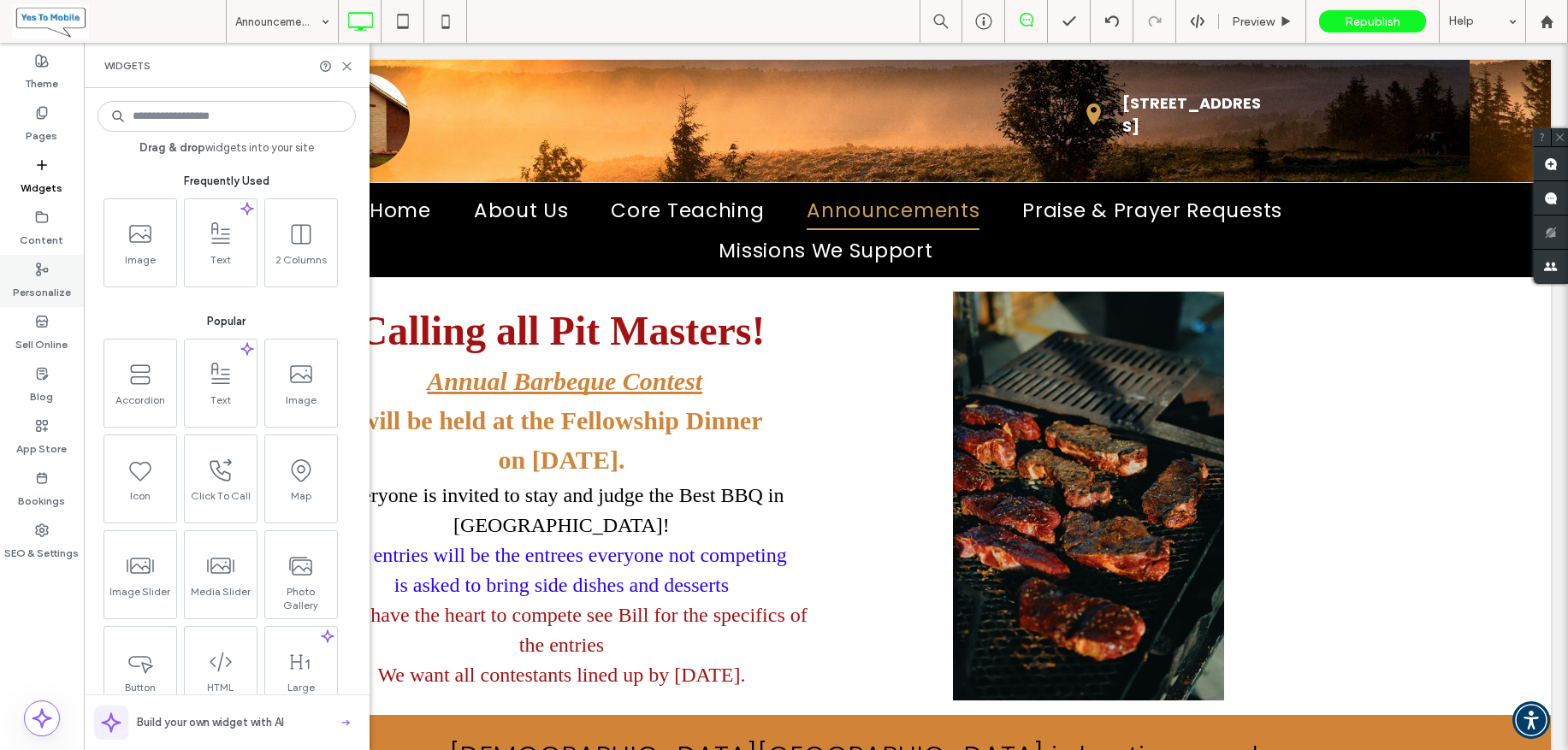
click at [40, 261] on span at bounding box center [42, 268] width 14 height 15
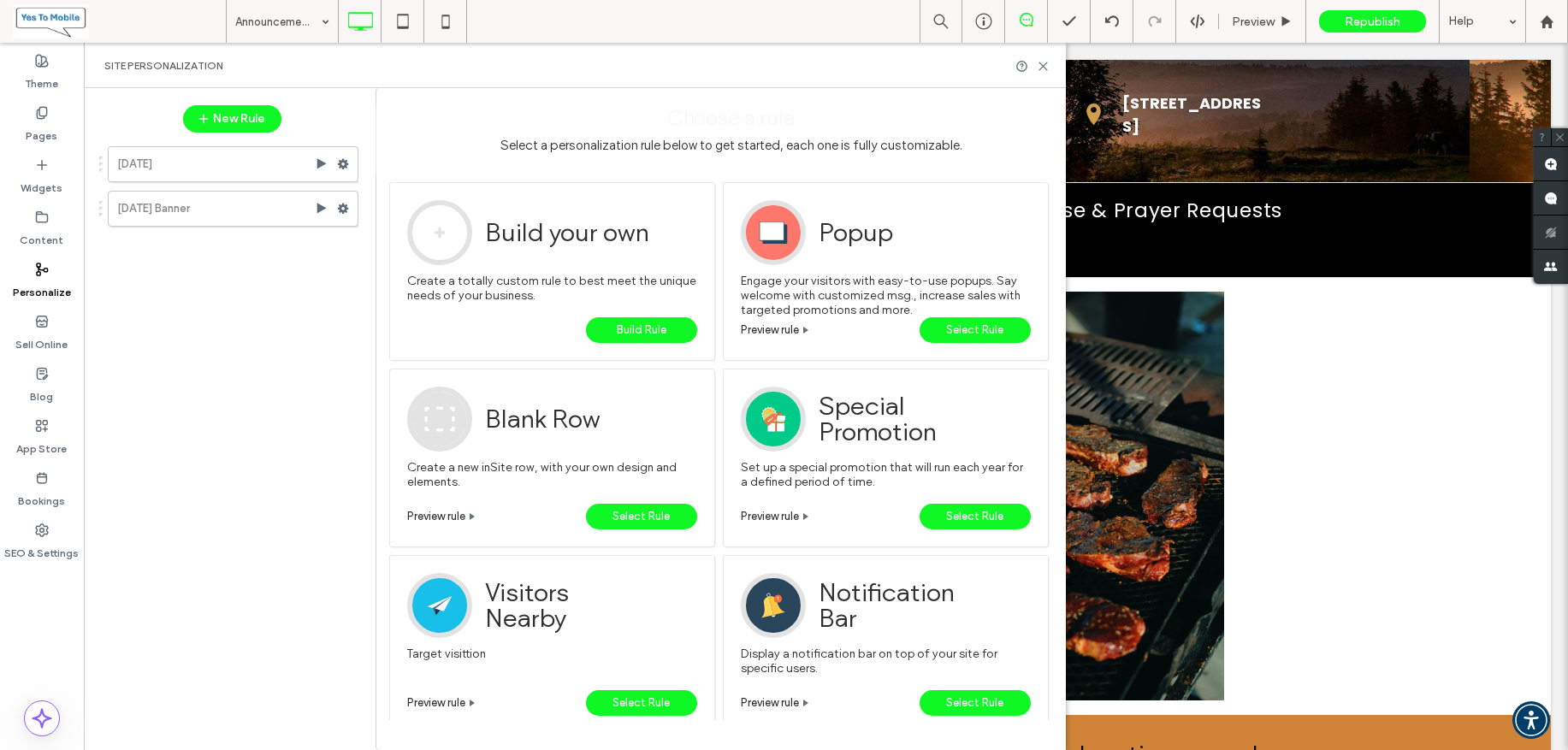
click at [767, 704] on span "Preview rule" at bounding box center [769, 703] width 59 height 13
click at [633, 330] on span "Build Rule" at bounding box center [642, 330] width 50 height 25
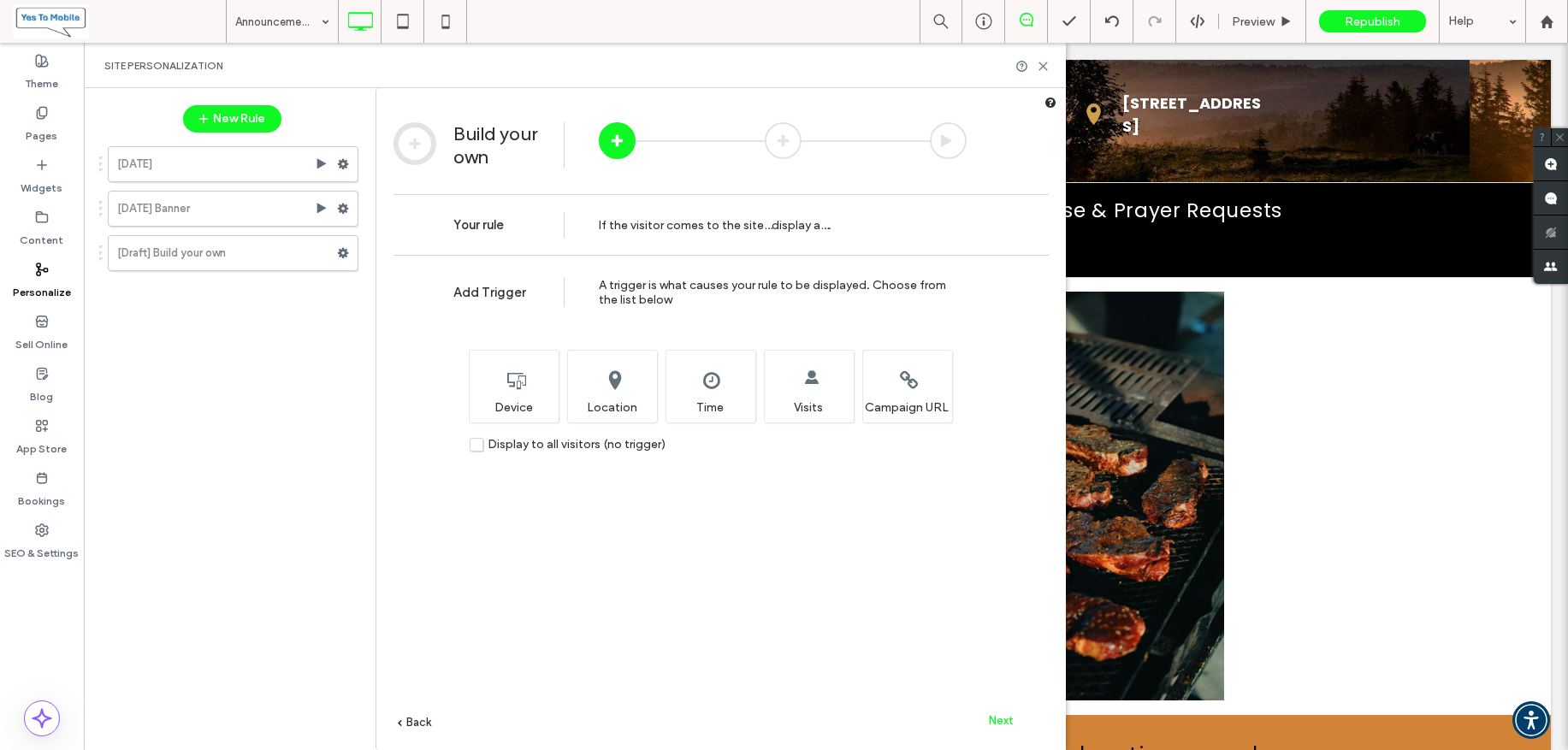
click at [479, 447] on label "Display to all visitors (no trigger)" at bounding box center [567, 444] width 196 height 15
click at [1000, 720] on span "Next" at bounding box center [1002, 720] width 24 height 13
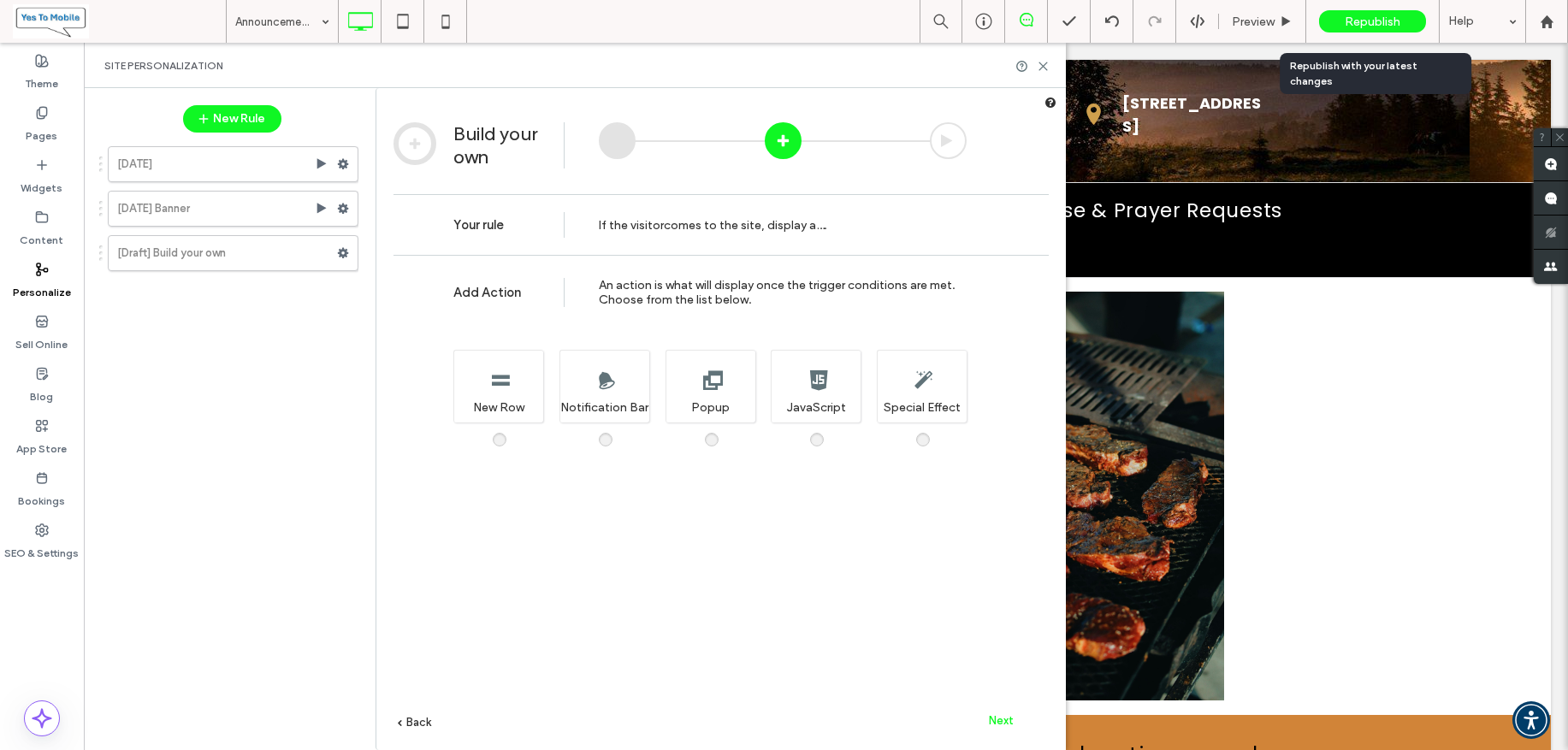
click at [1340, 21] on div "Republish" at bounding box center [1372, 21] width 107 height 22
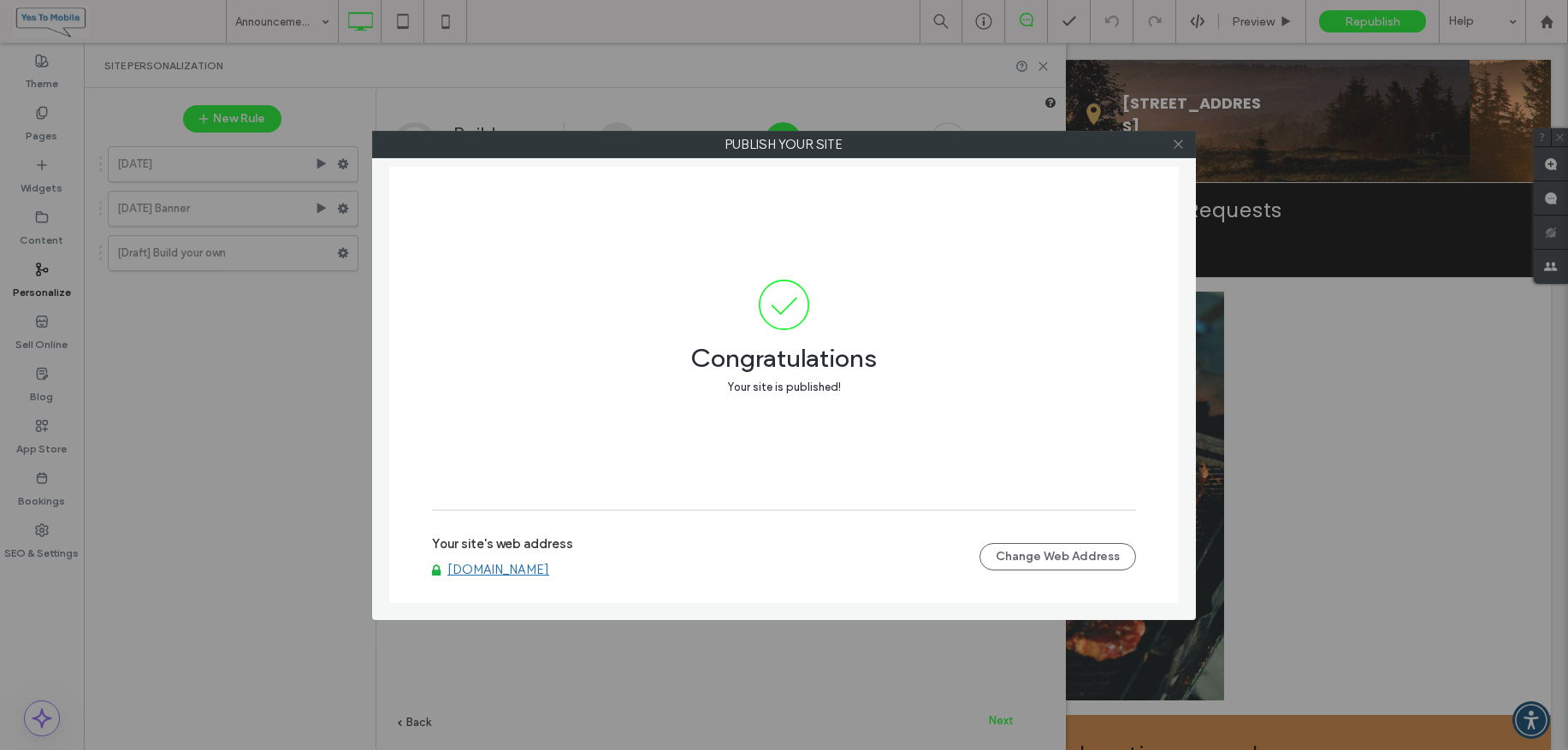
click at [1177, 142] on icon at bounding box center [1178, 144] width 13 height 13
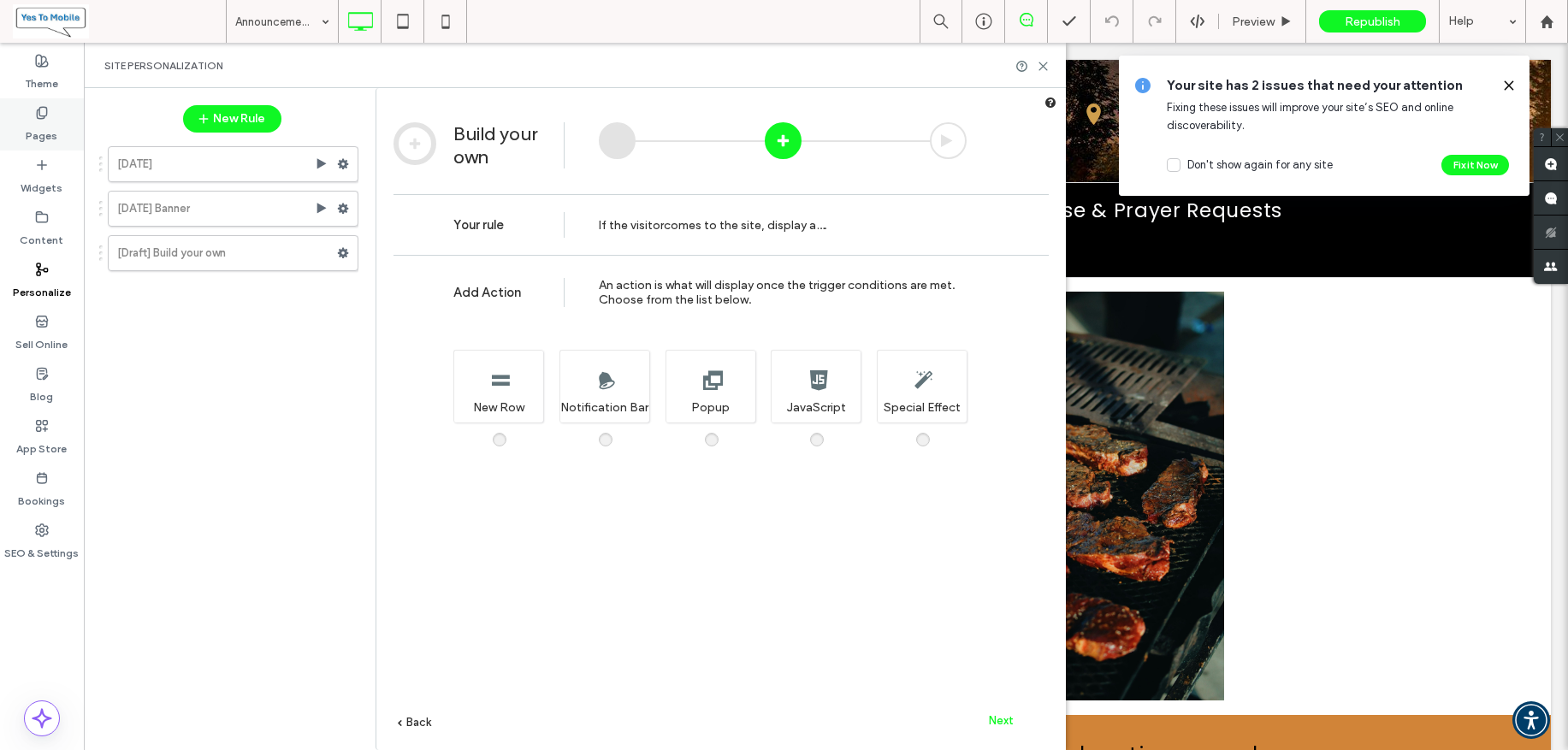
click at [38, 110] on icon at bounding box center [42, 113] width 14 height 14
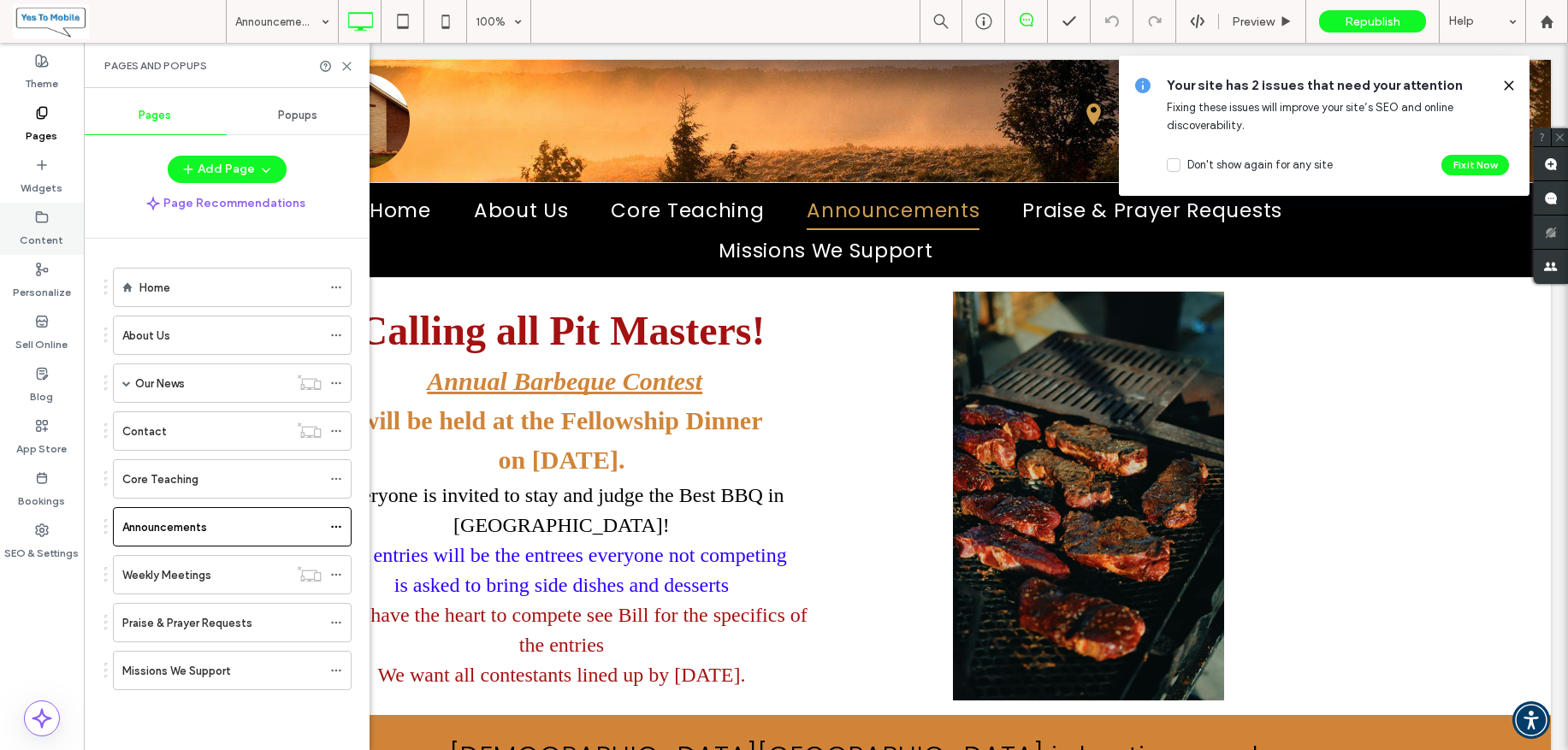
click at [43, 218] on icon at bounding box center [42, 218] width 14 height 14
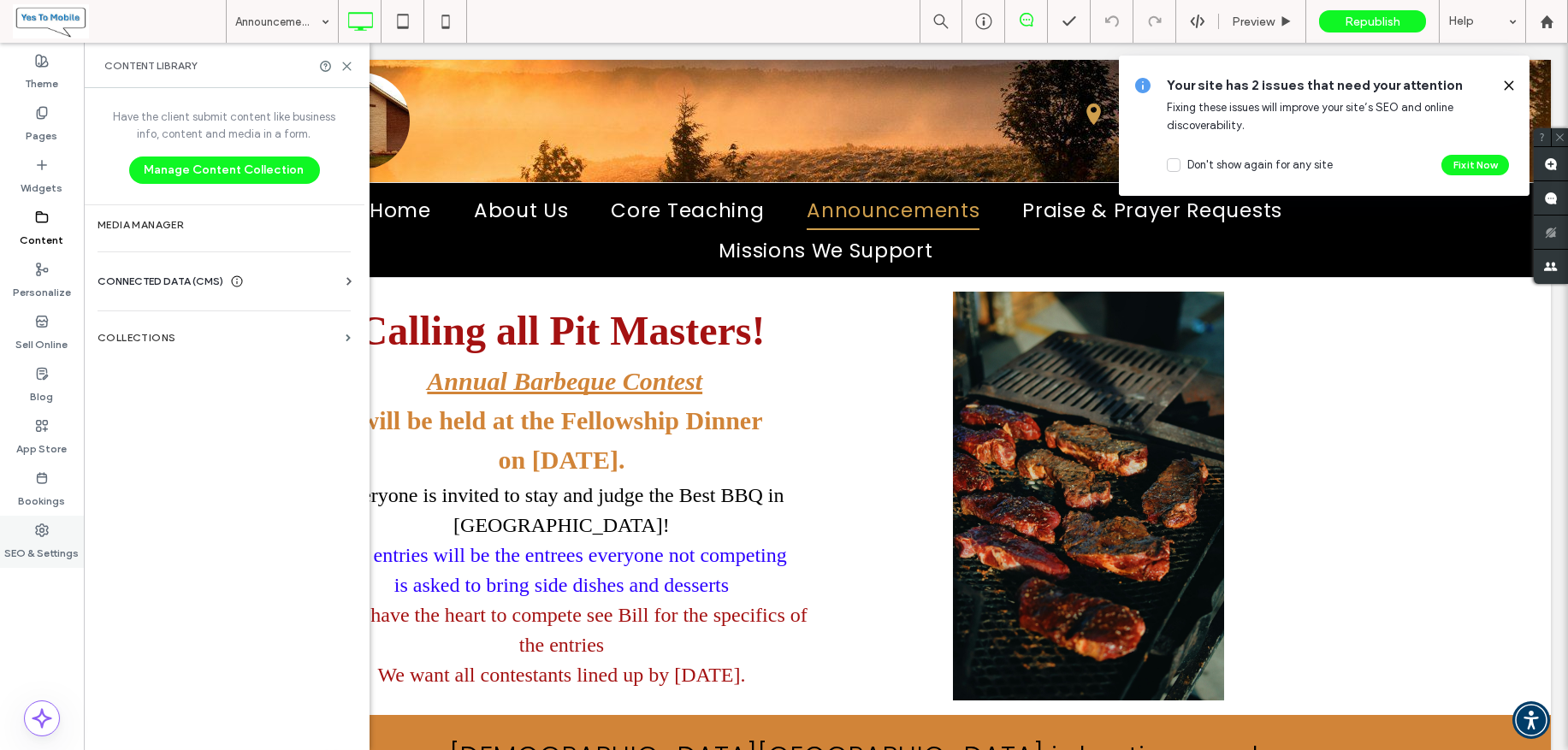
click at [45, 535] on icon at bounding box center [42, 531] width 14 height 14
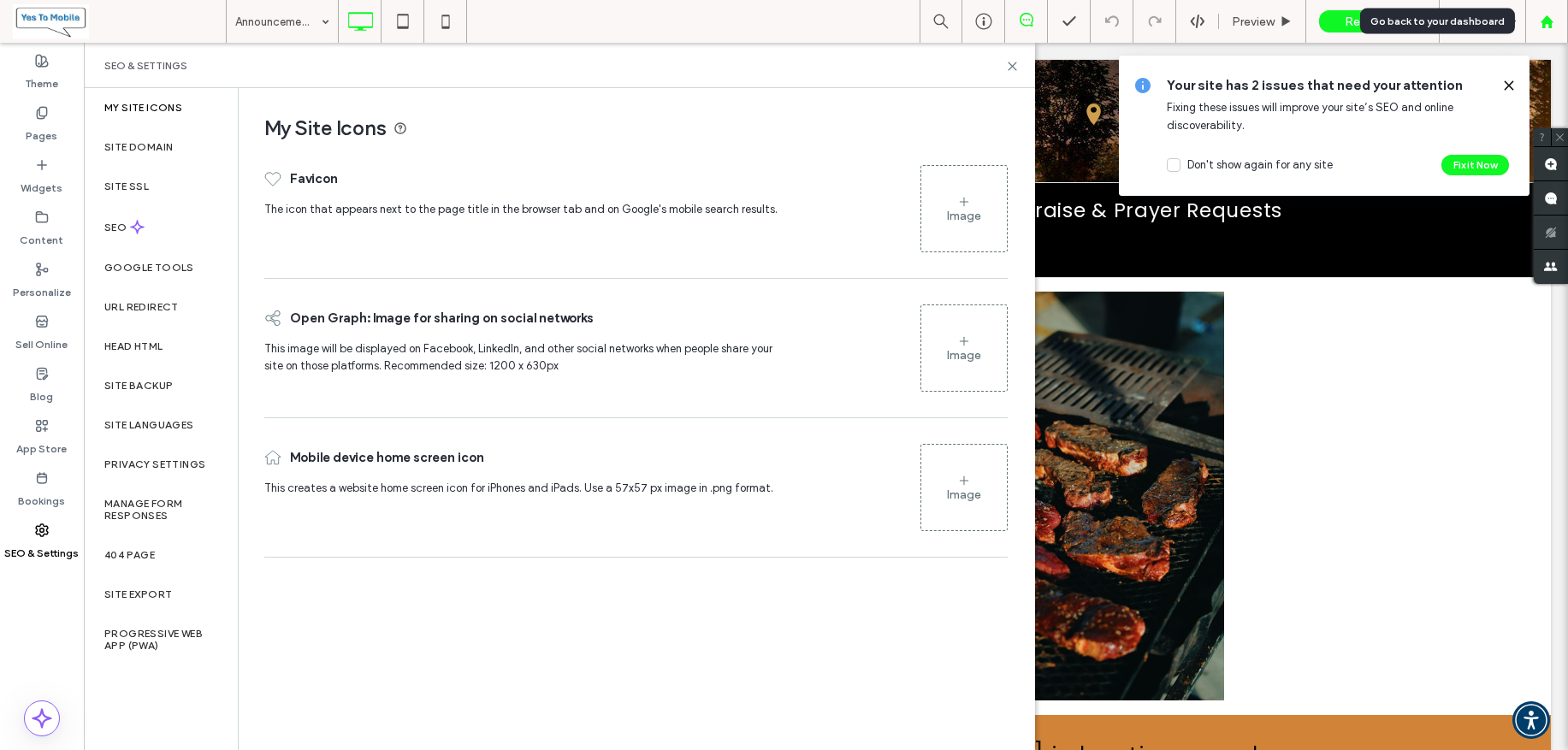
click at [1544, 16] on icon at bounding box center [1547, 22] width 15 height 15
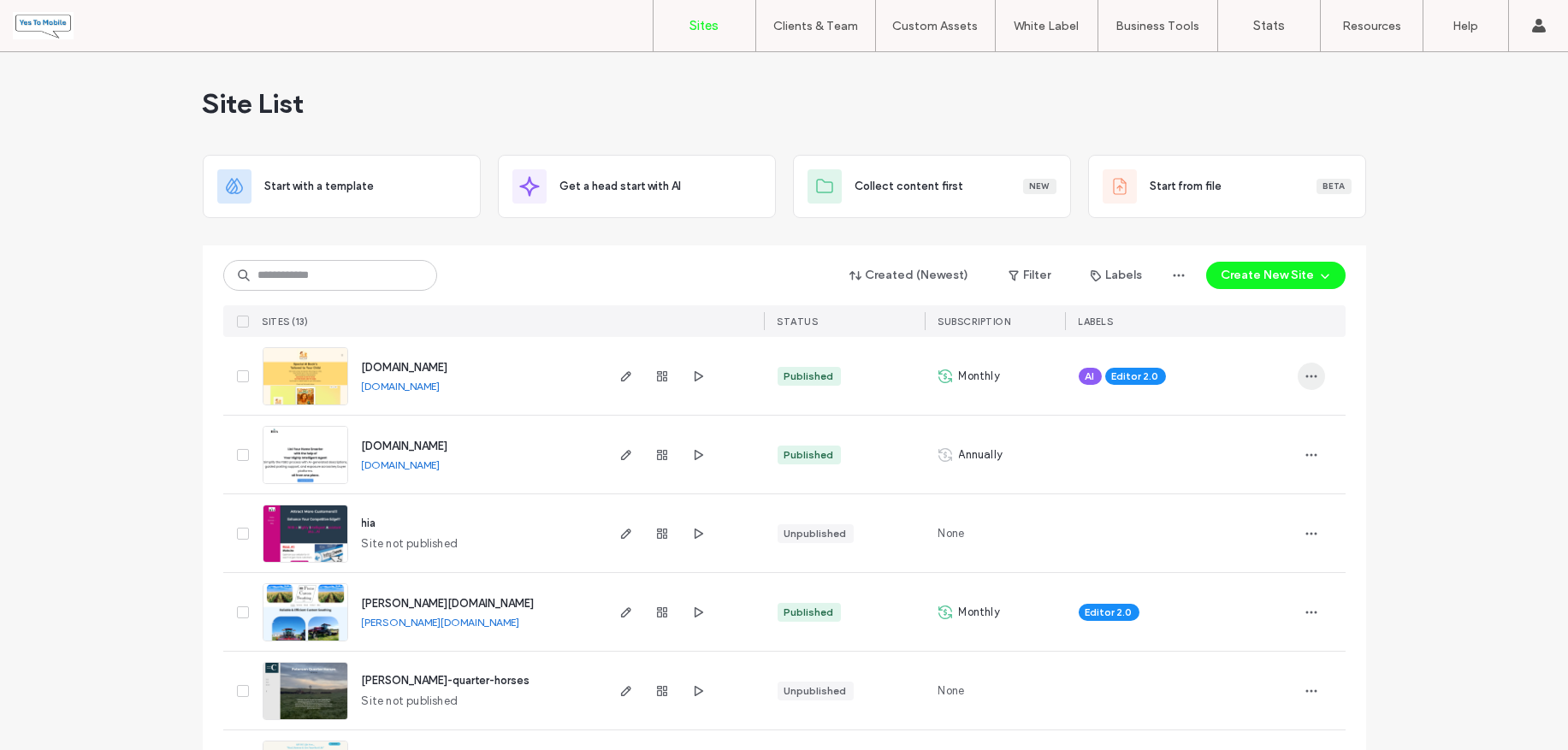
click at [1306, 377] on icon "button" at bounding box center [1311, 377] width 14 height 14
click at [1239, 560] on span "Site Dashboard" at bounding box center [1238, 562] width 80 height 17
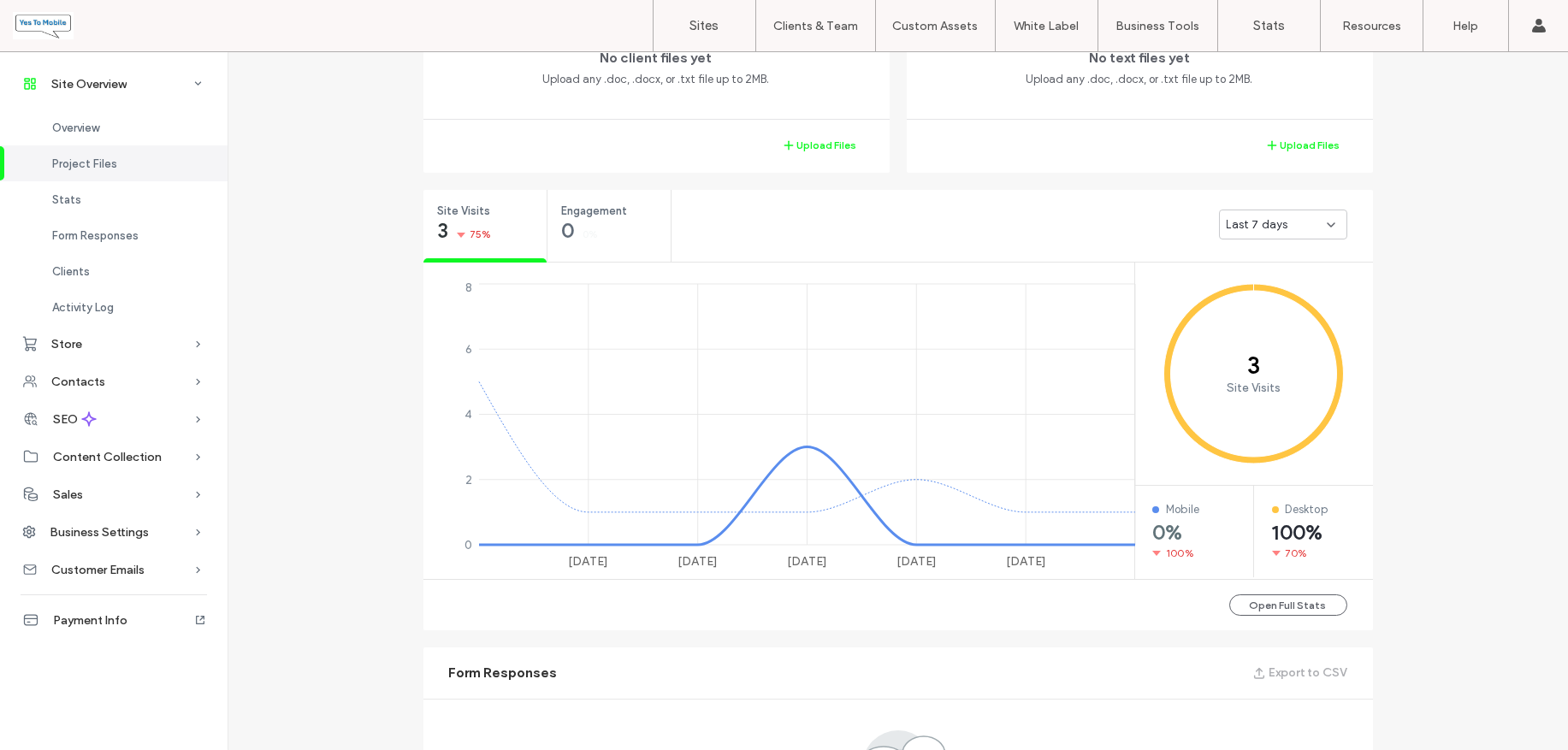
scroll to position [535, 0]
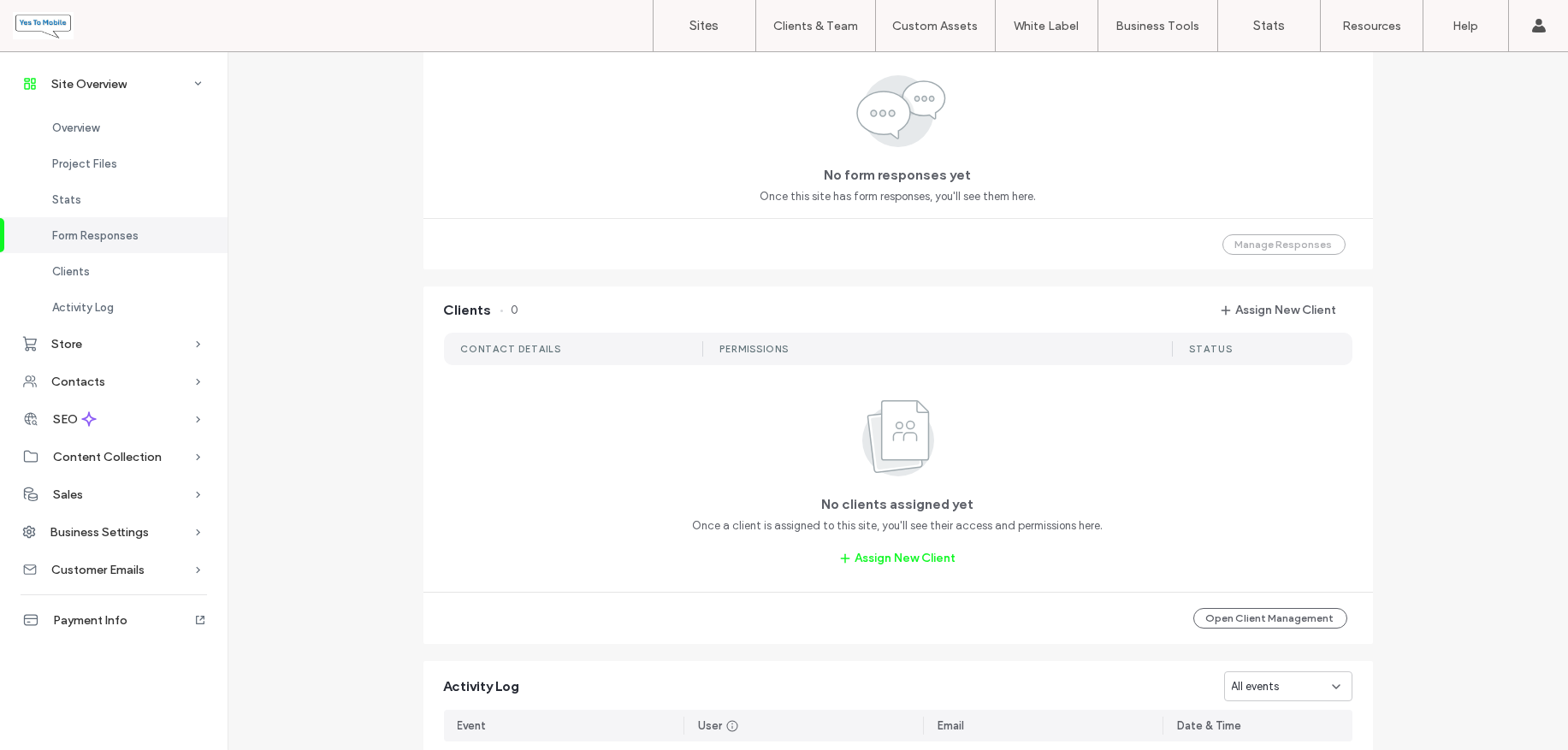
scroll to position [1177, 0]
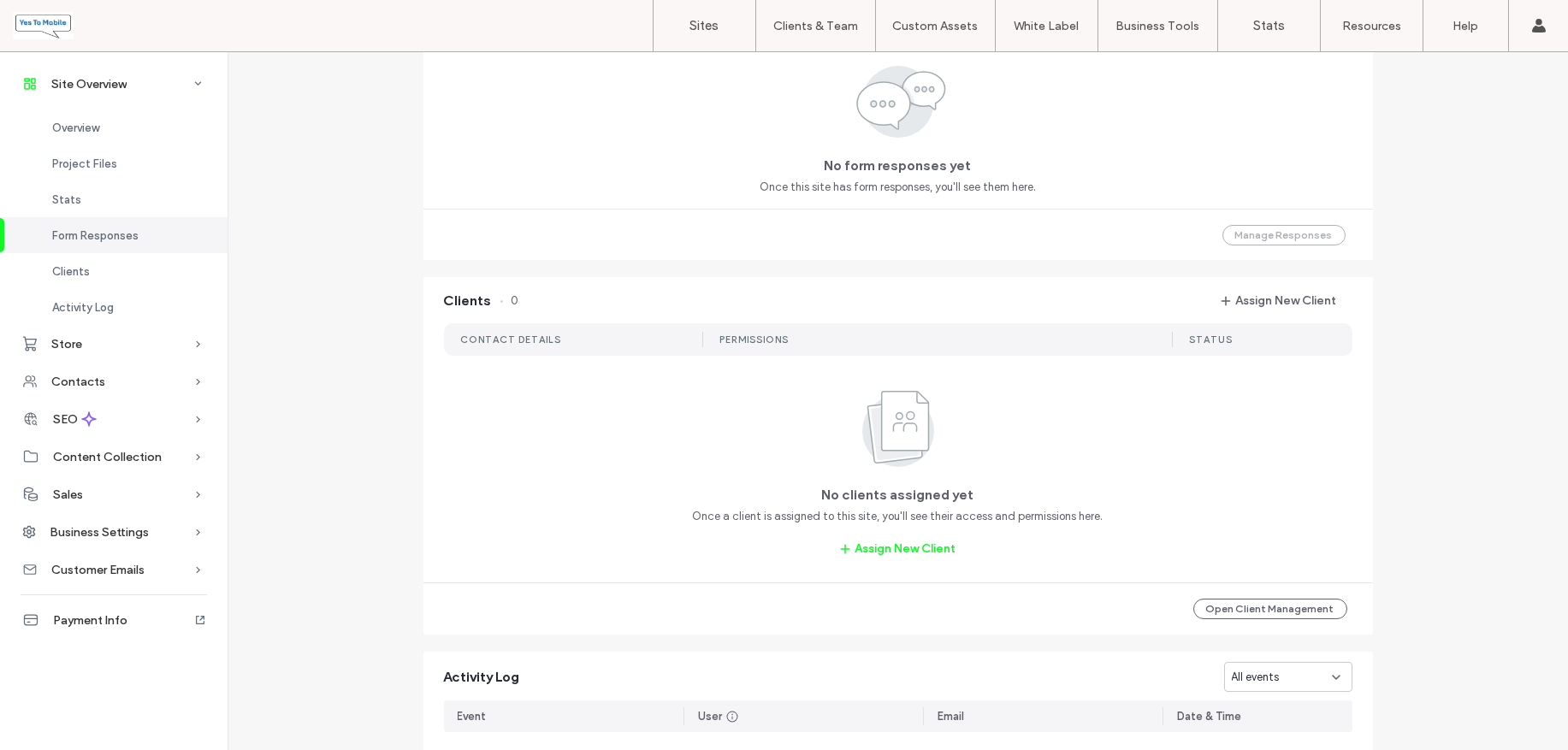
scroll to position [535, 0]
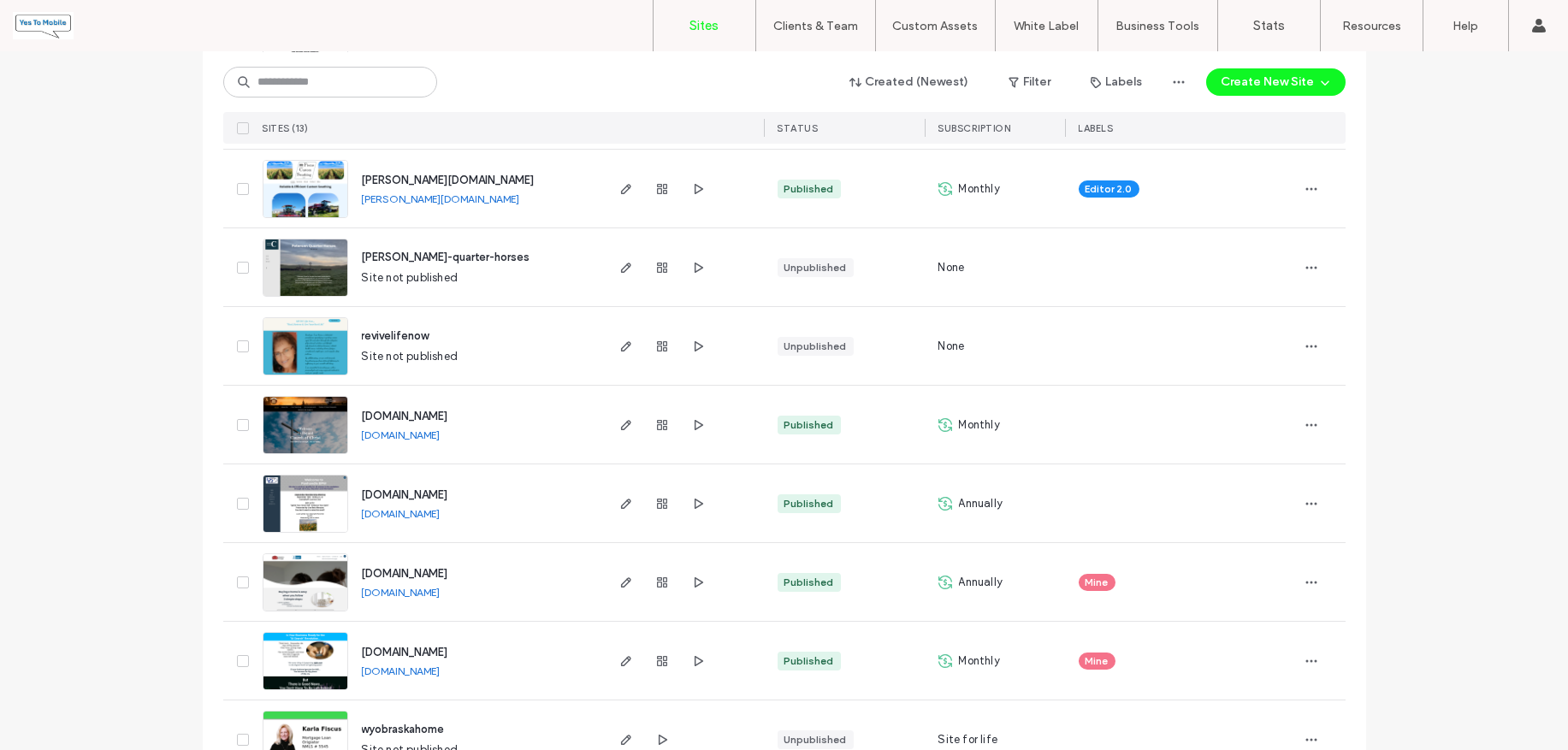
scroll to position [427, 0]
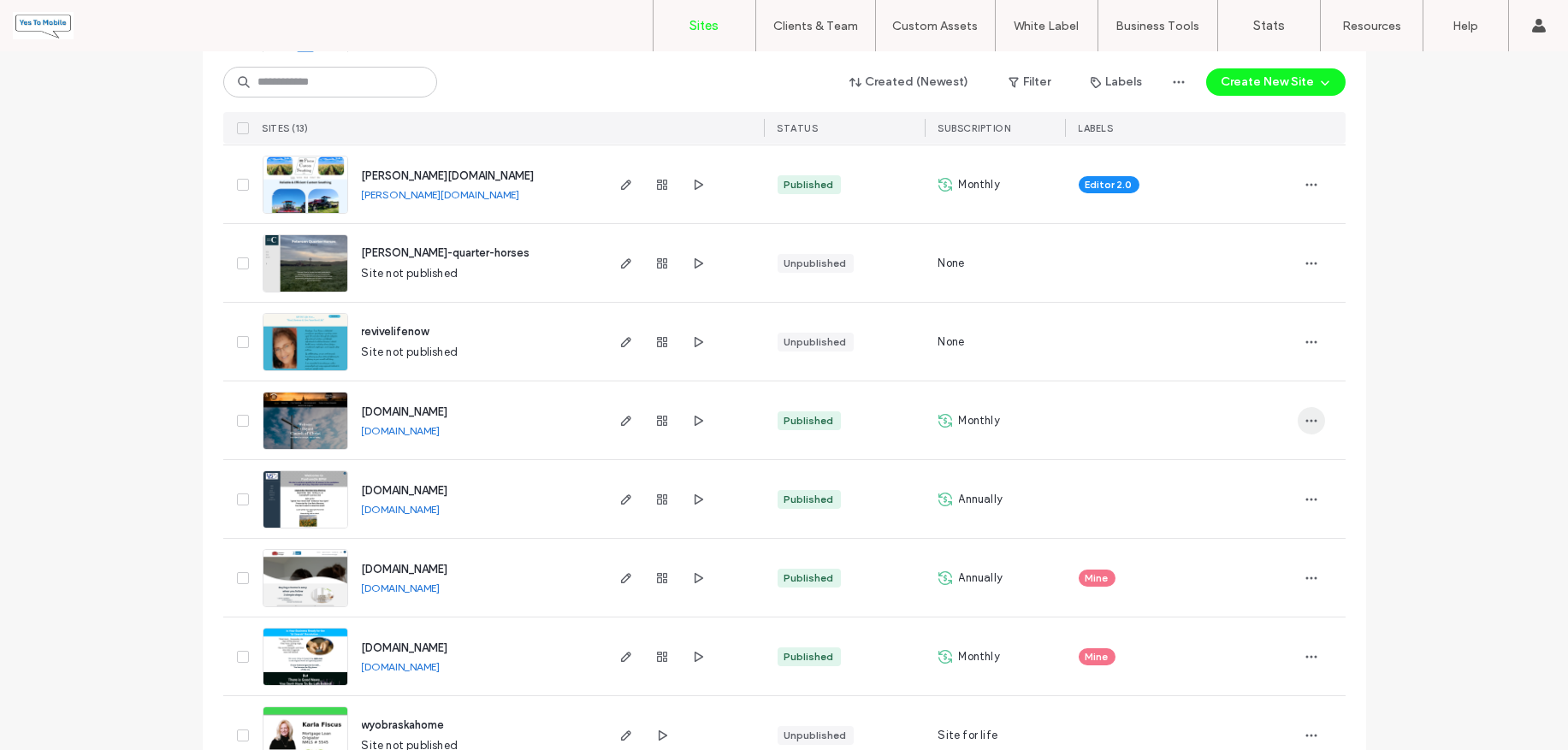
click at [1304, 418] on icon "button" at bounding box center [1311, 421] width 14 height 14
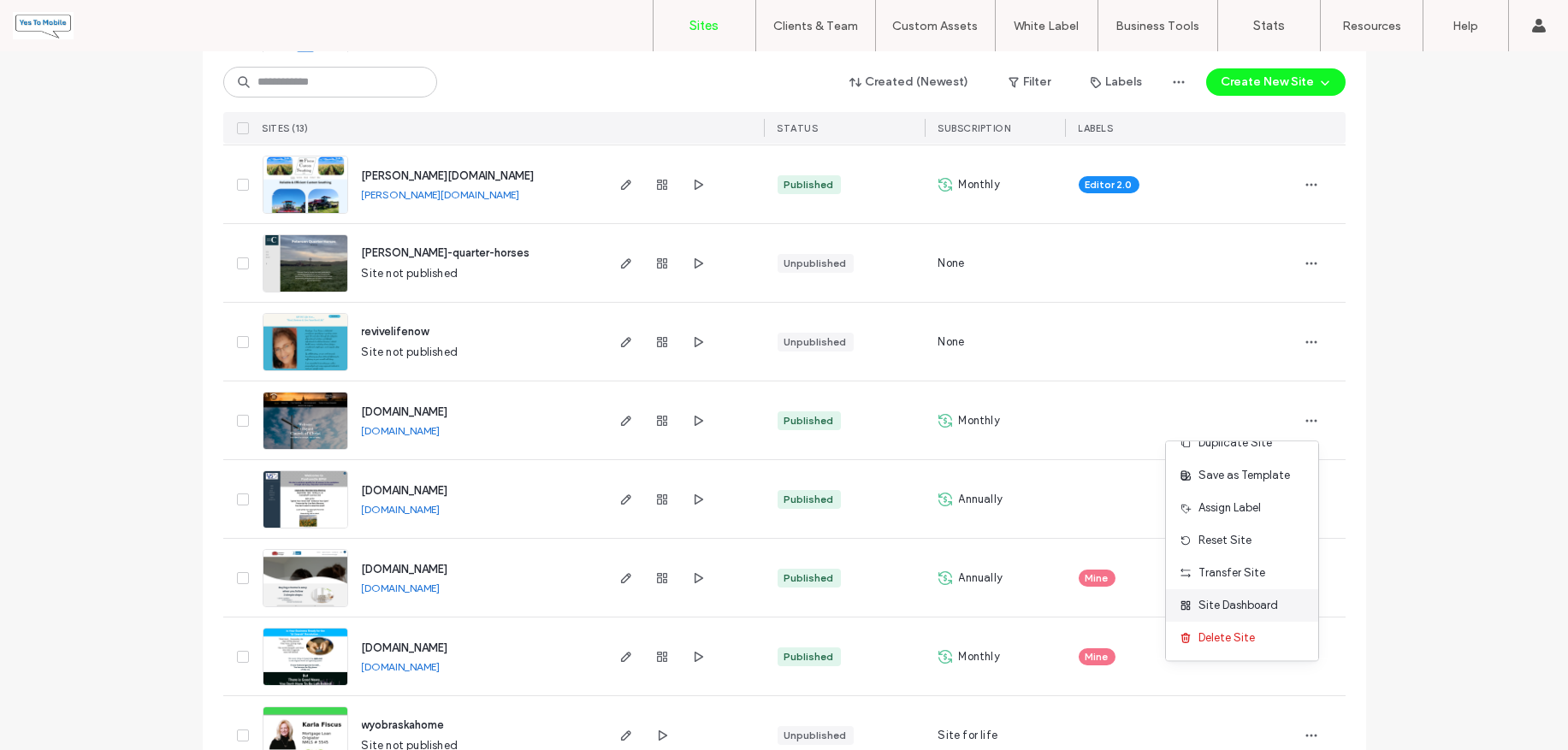
click at [1233, 605] on span "Site Dashboard" at bounding box center [1238, 606] width 80 height 17
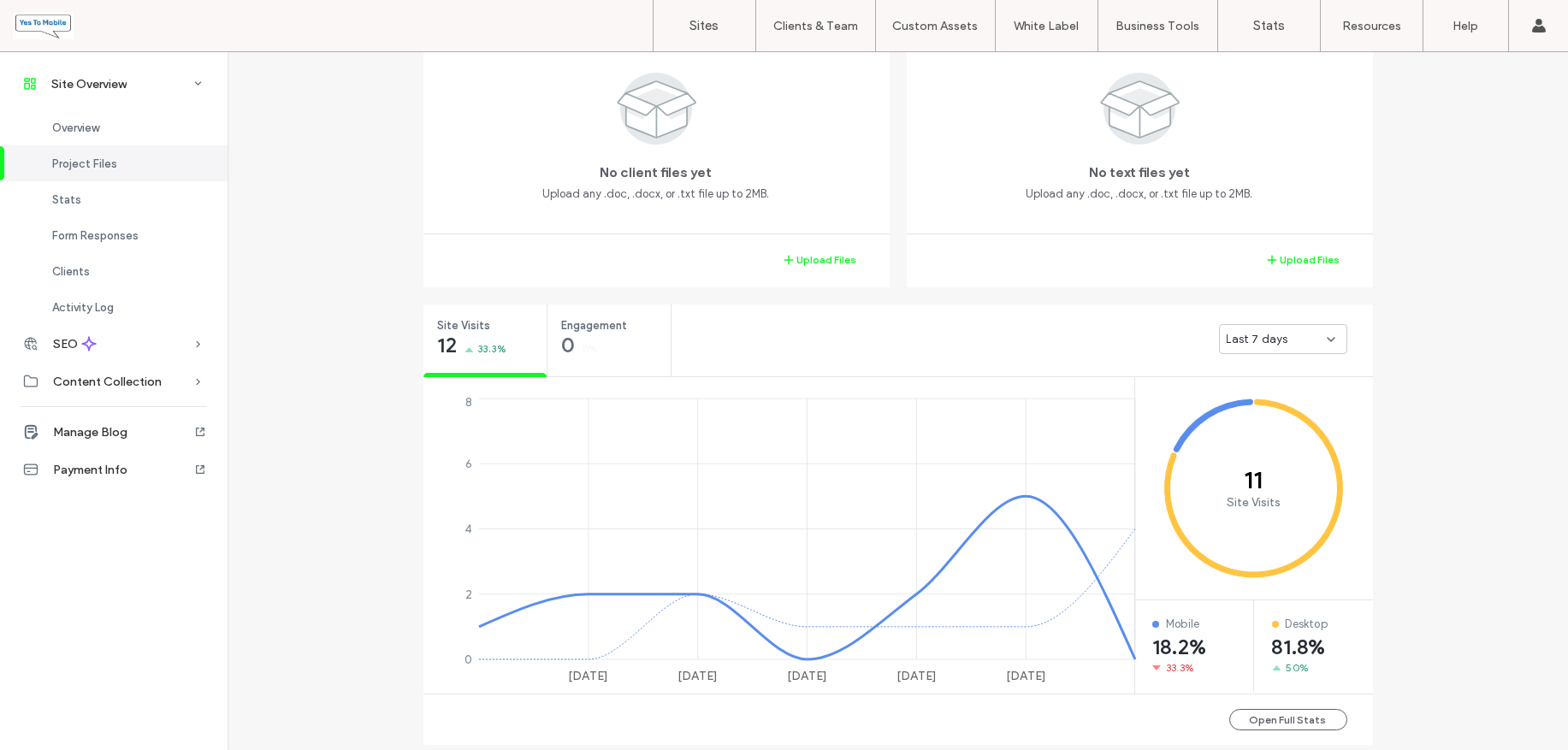
scroll to position [427, 0]
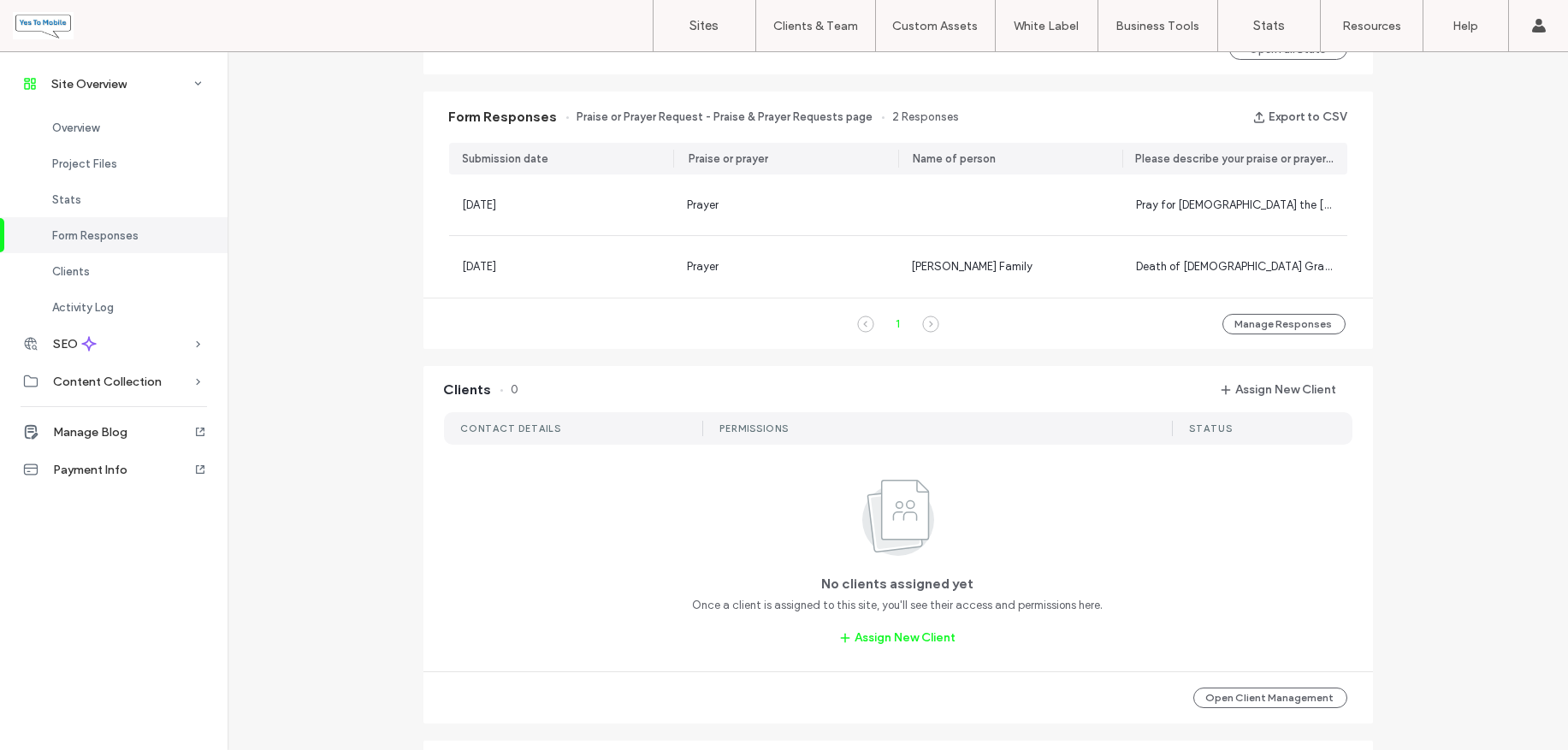
scroll to position [1069, 0]
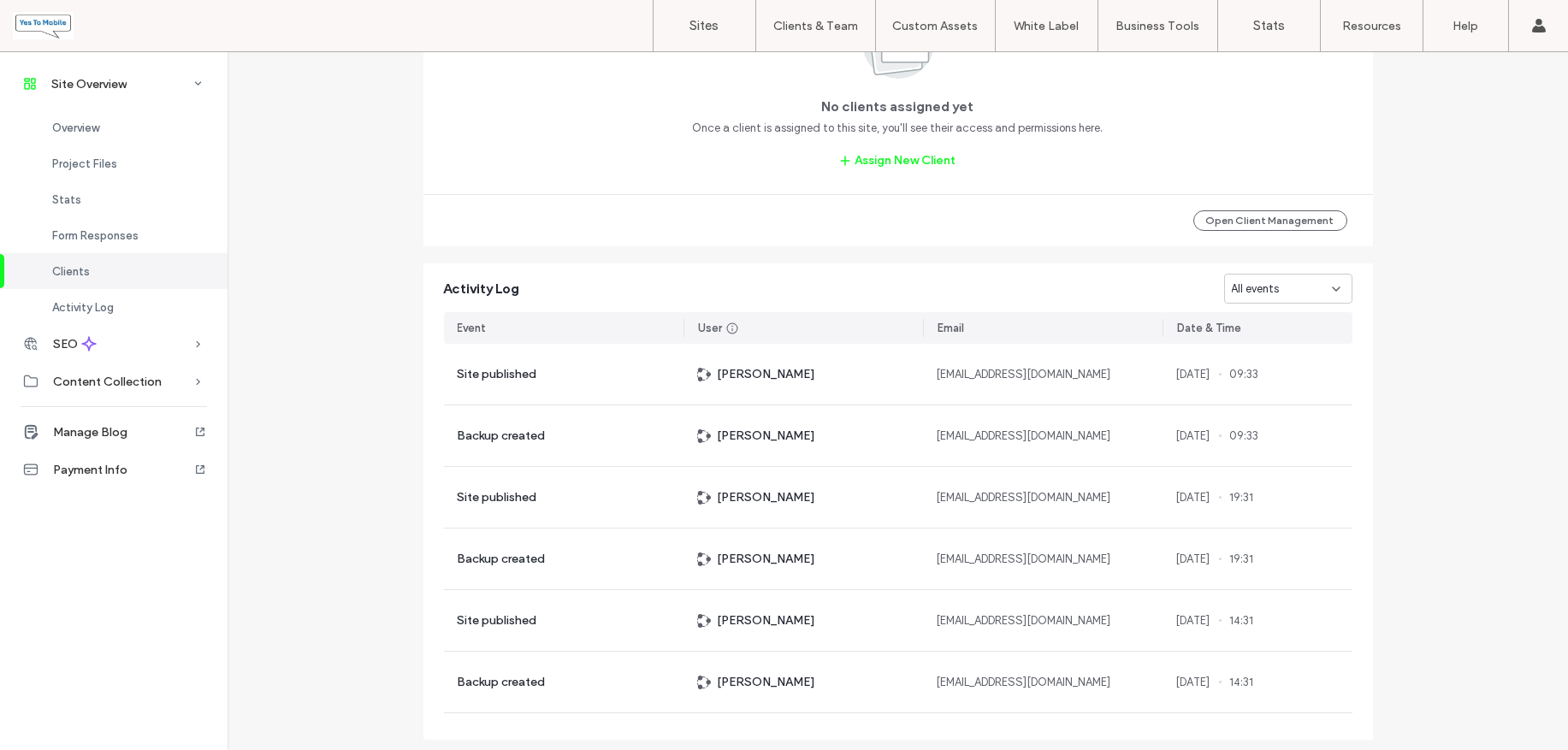
scroll to position [1587, 0]
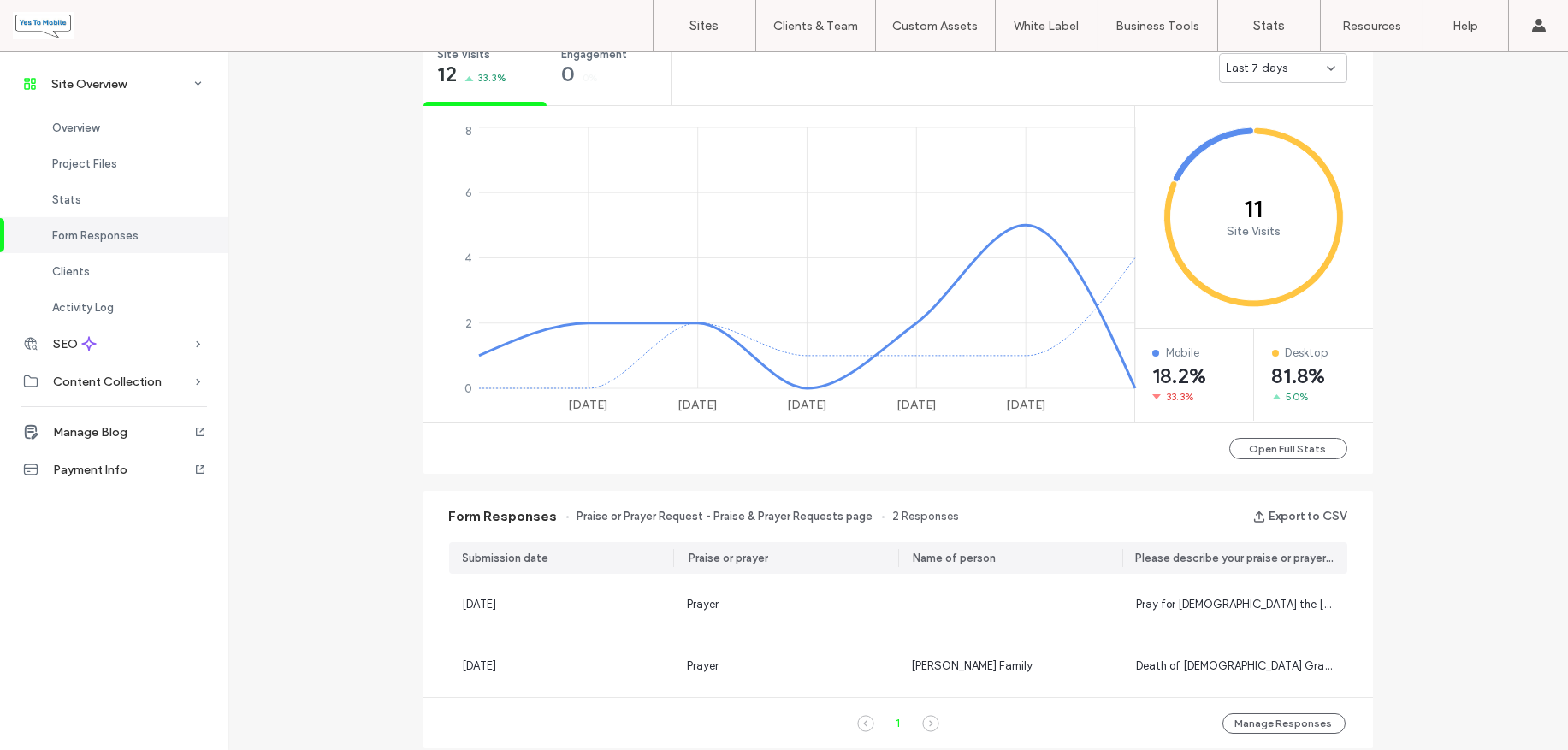
scroll to position [625, 0]
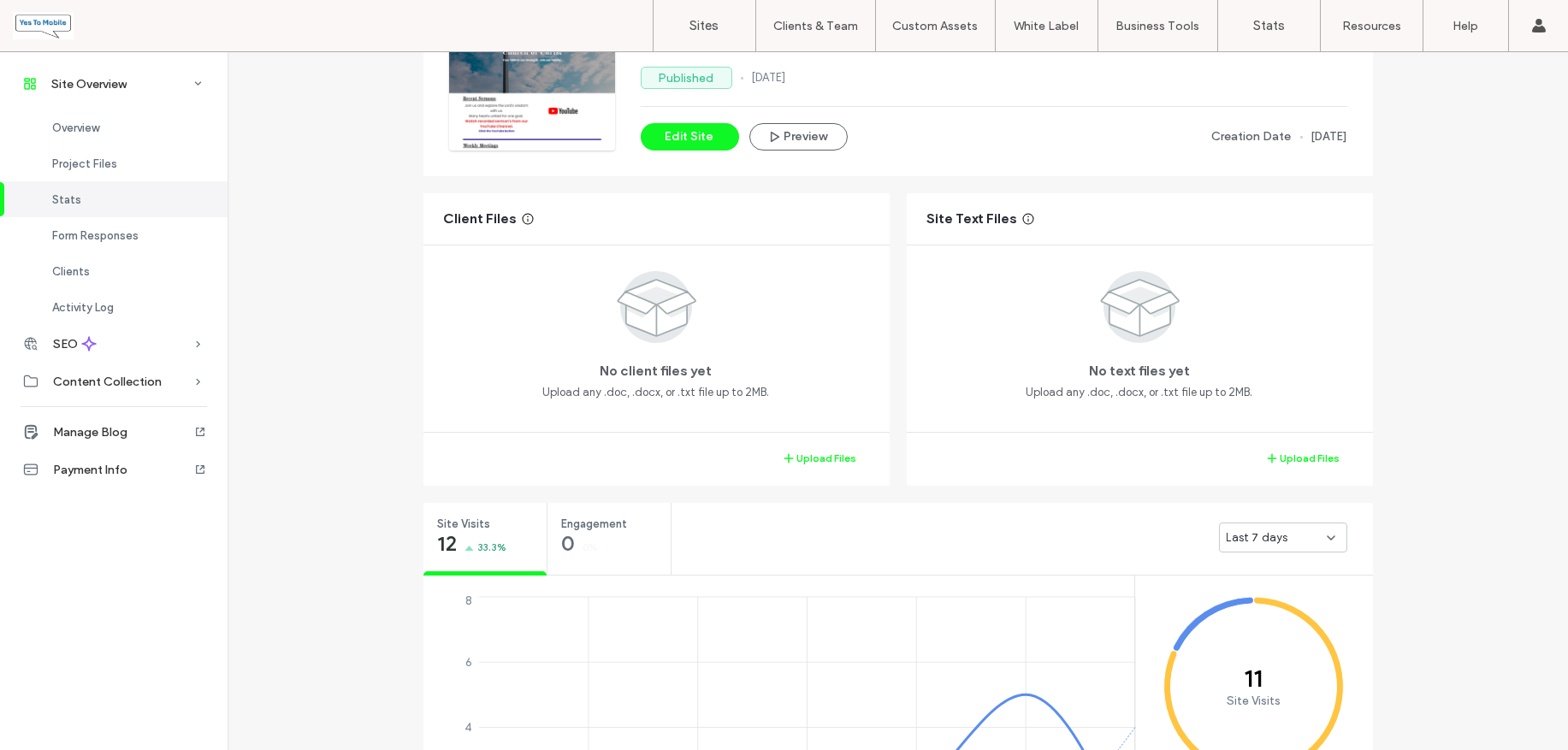
scroll to position [198, 0]
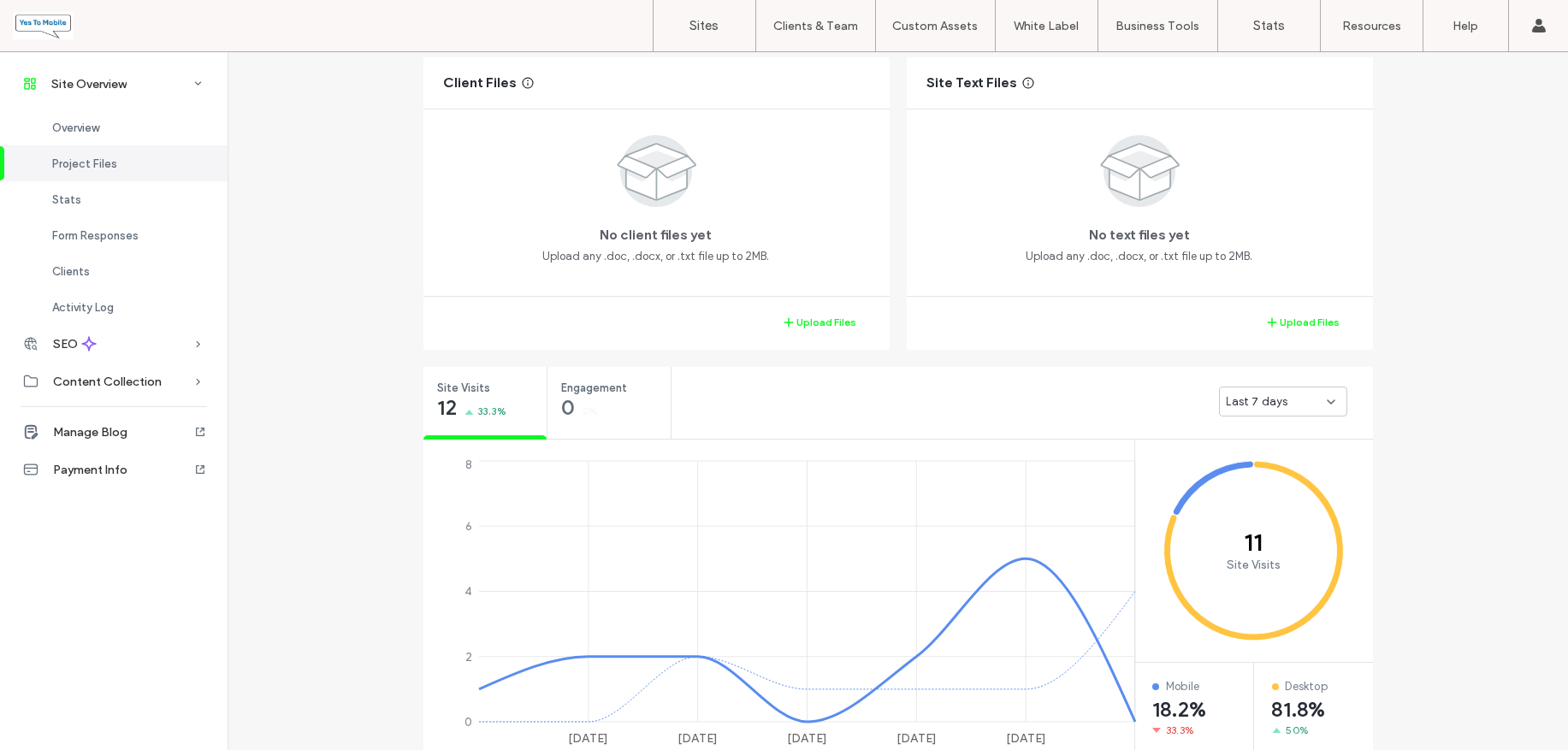
scroll to position [412, 0]
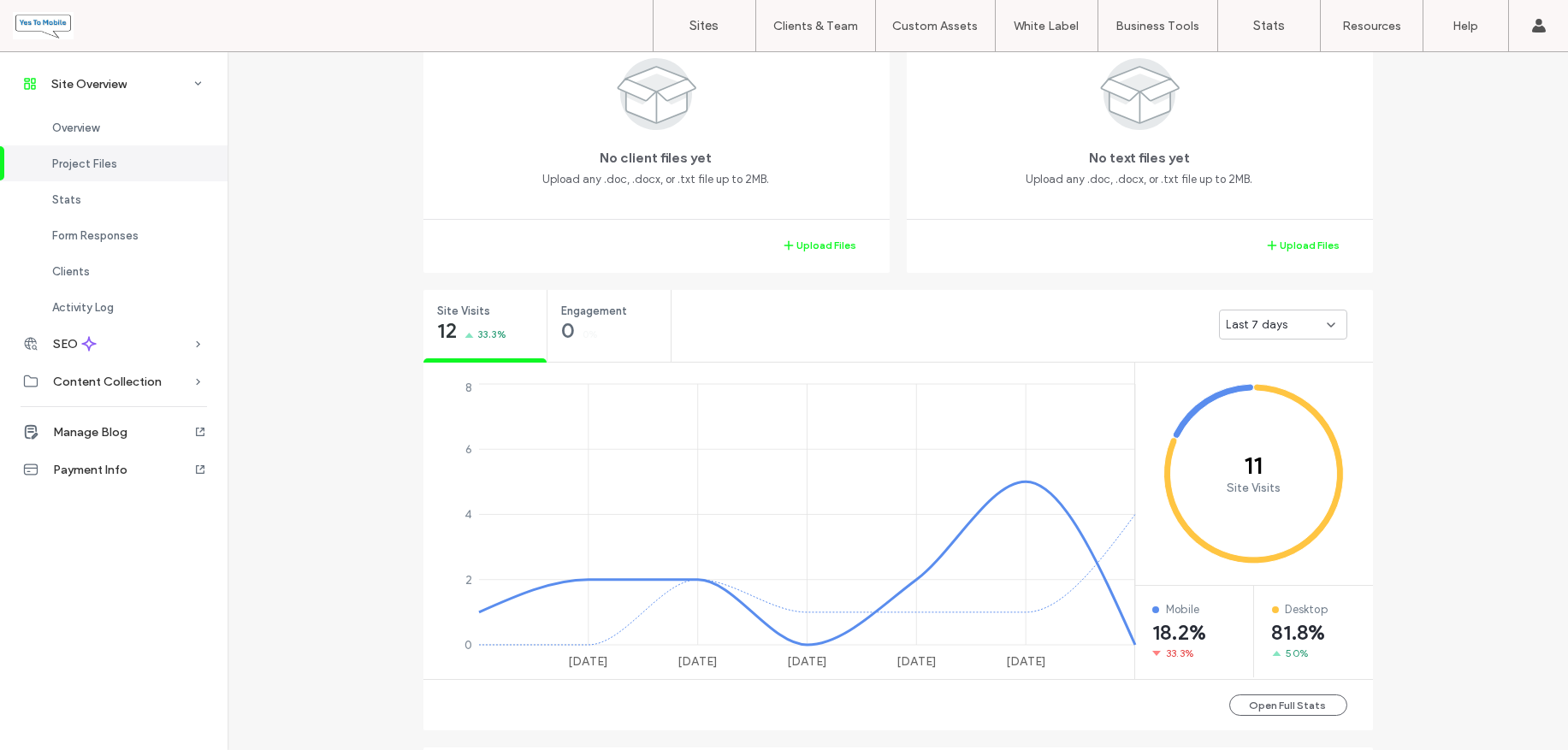
click at [1328, 323] on use at bounding box center [1331, 325] width 7 height 3
click at [1265, 410] on span "Last 30 days" at bounding box center [1254, 414] width 68 height 17
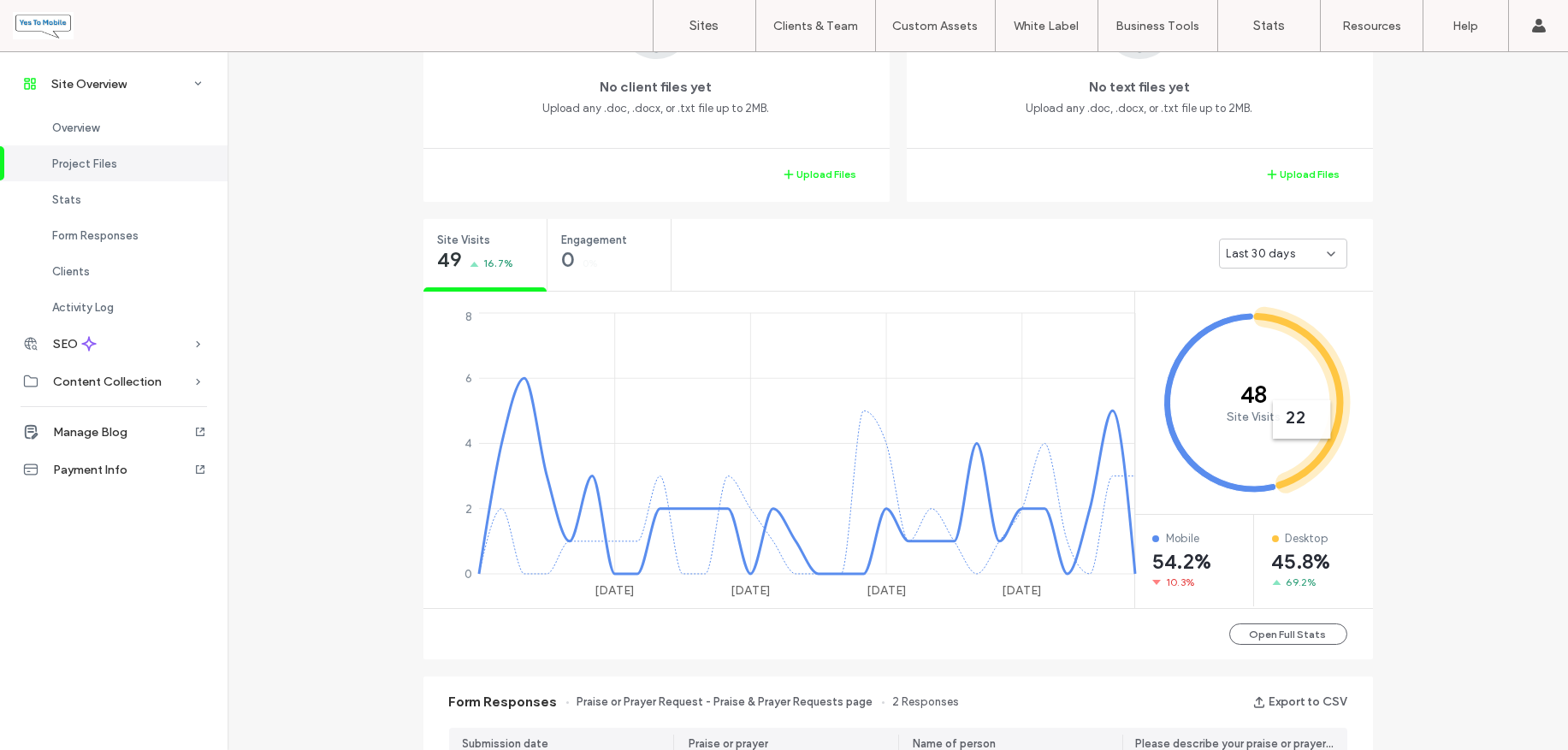
scroll to position [518, 0]
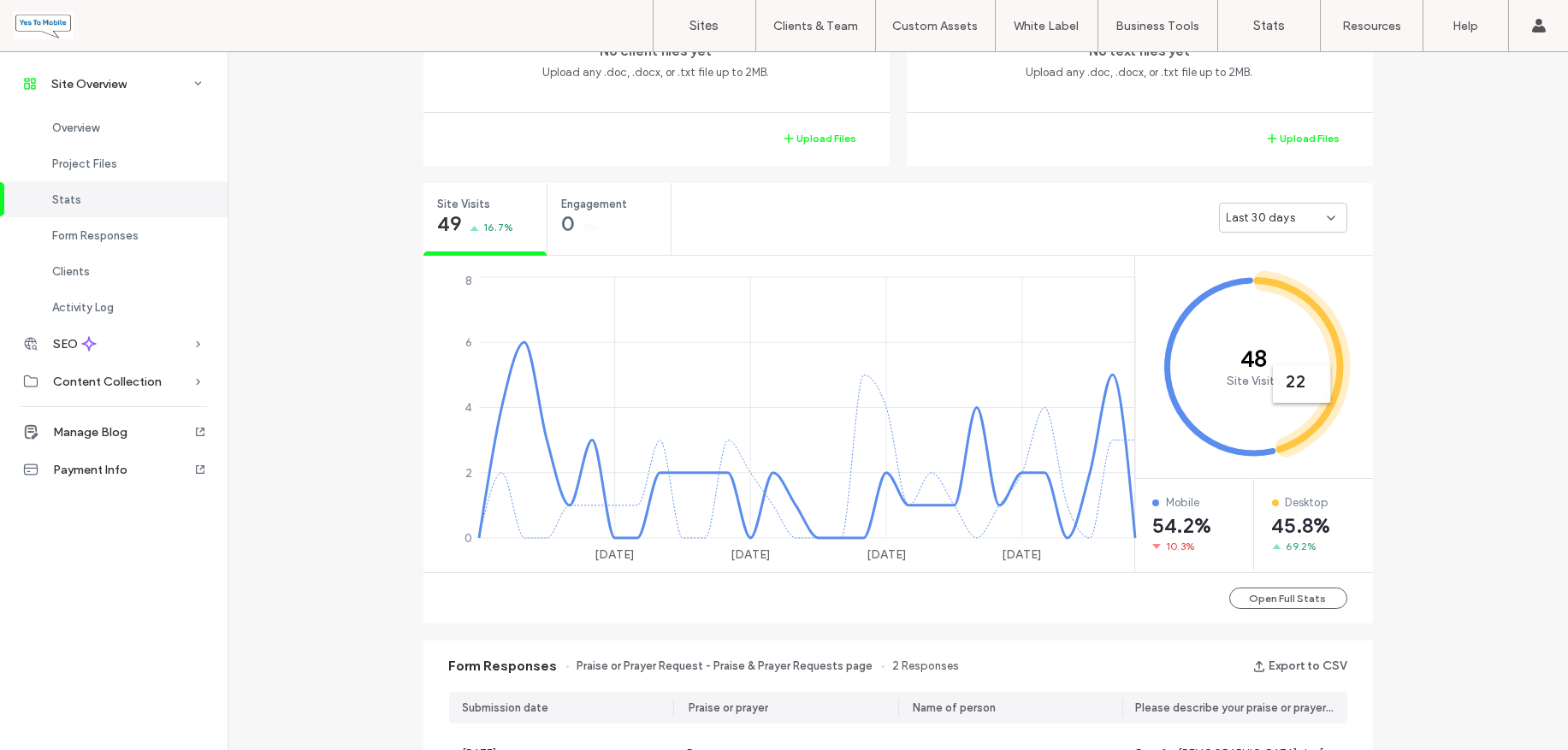
scroll to position [625, 0]
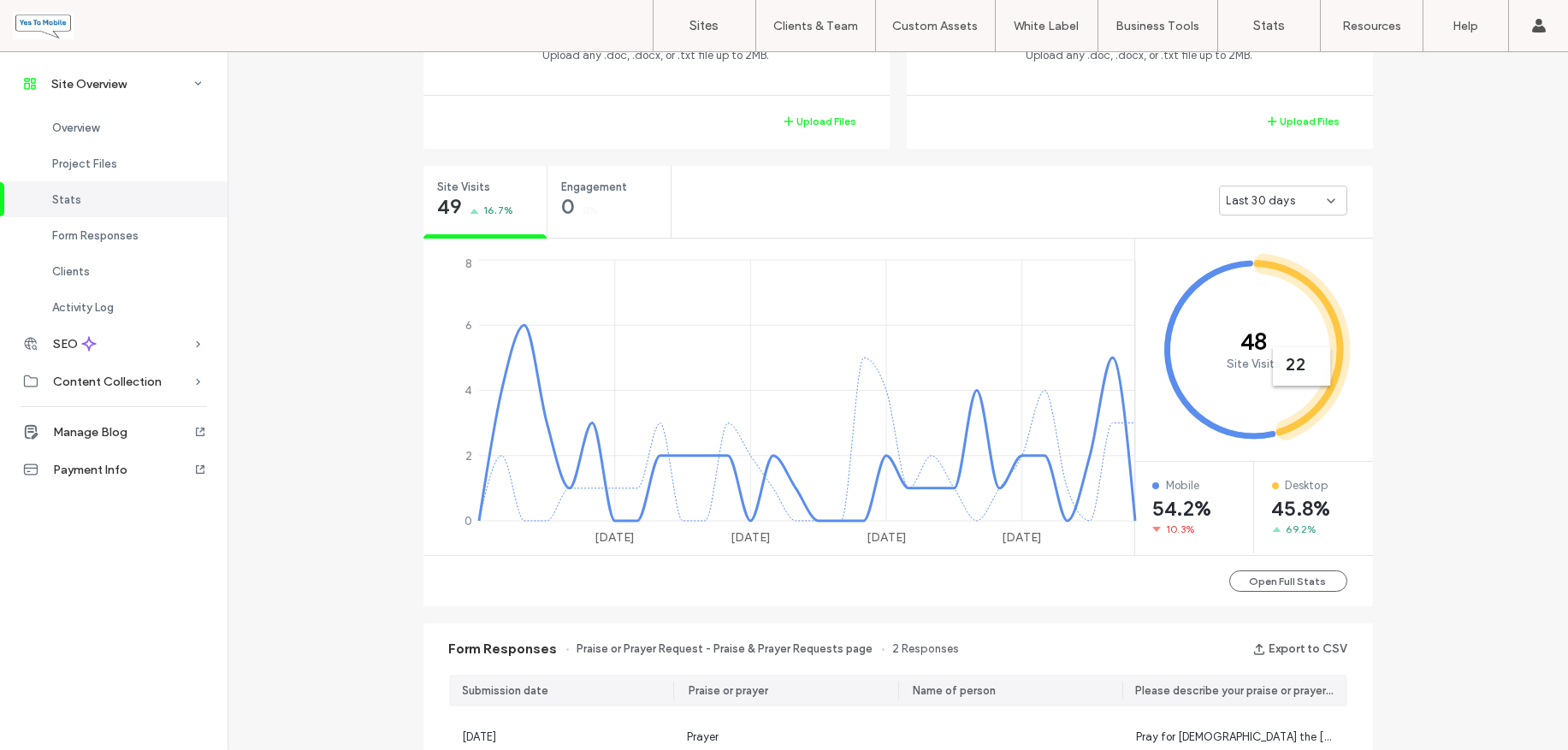
scroll to position [518, 0]
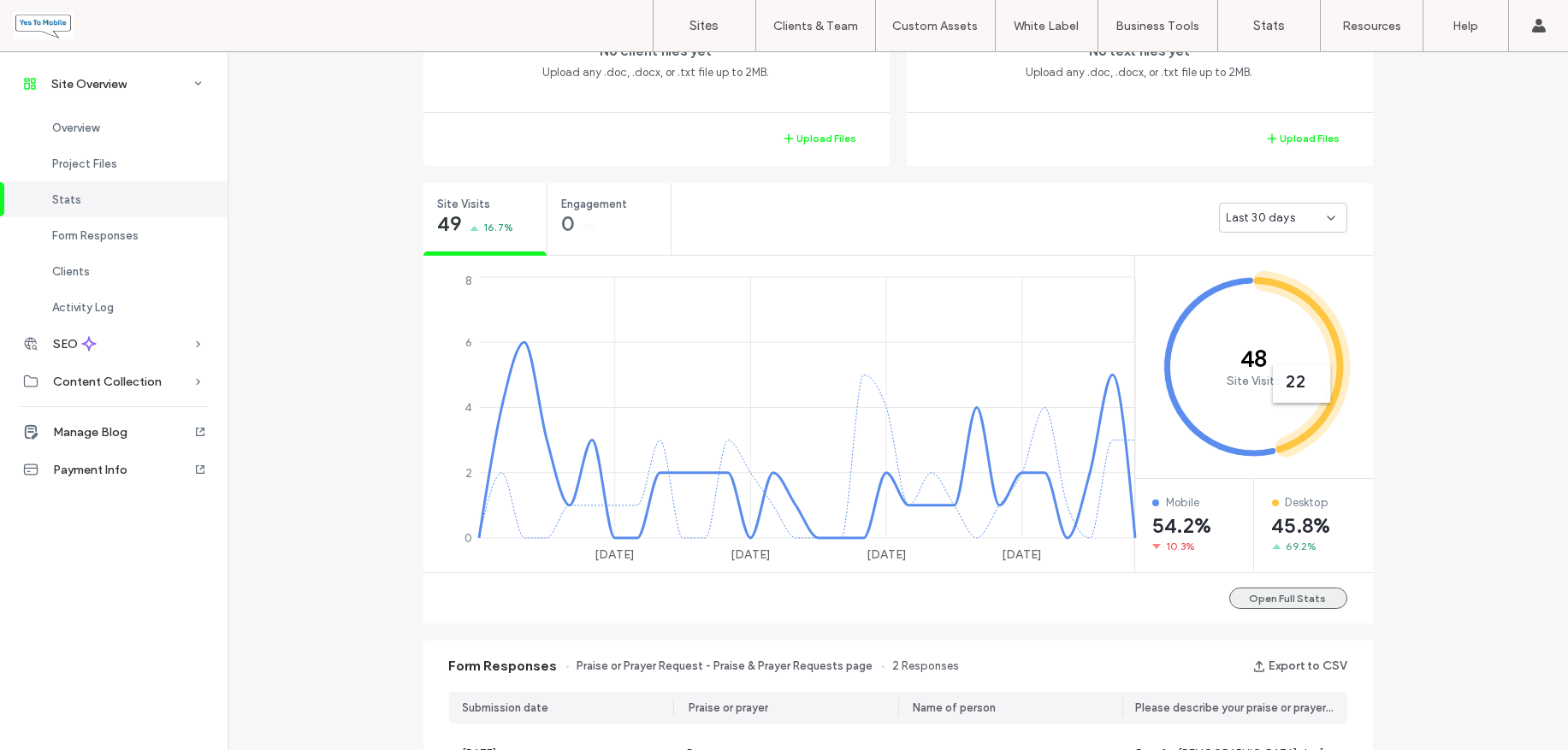
click at [1278, 597] on button "Open Full Stats" at bounding box center [1287, 598] width 118 height 21
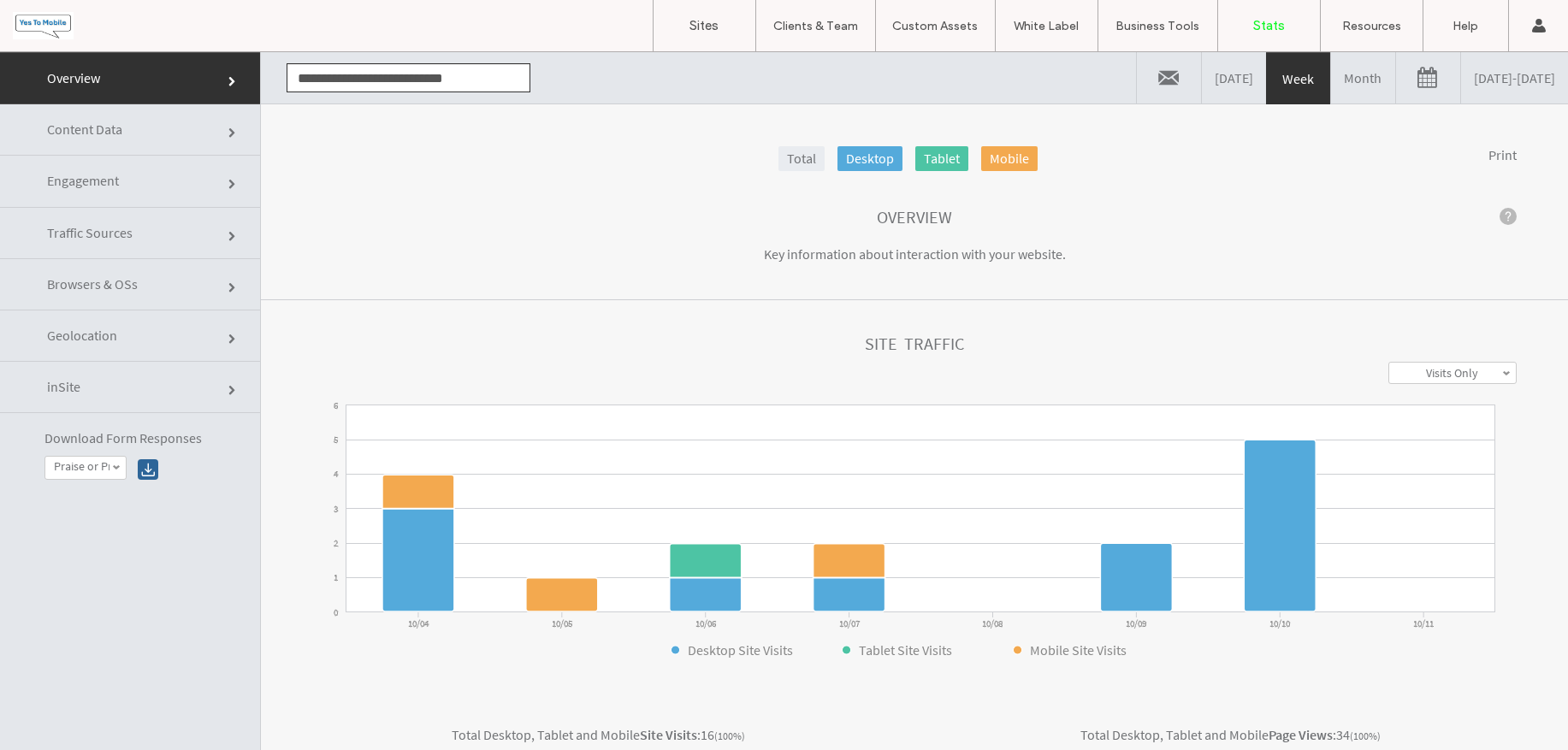
click at [1331, 75] on link "Month" at bounding box center [1363, 78] width 64 height 52
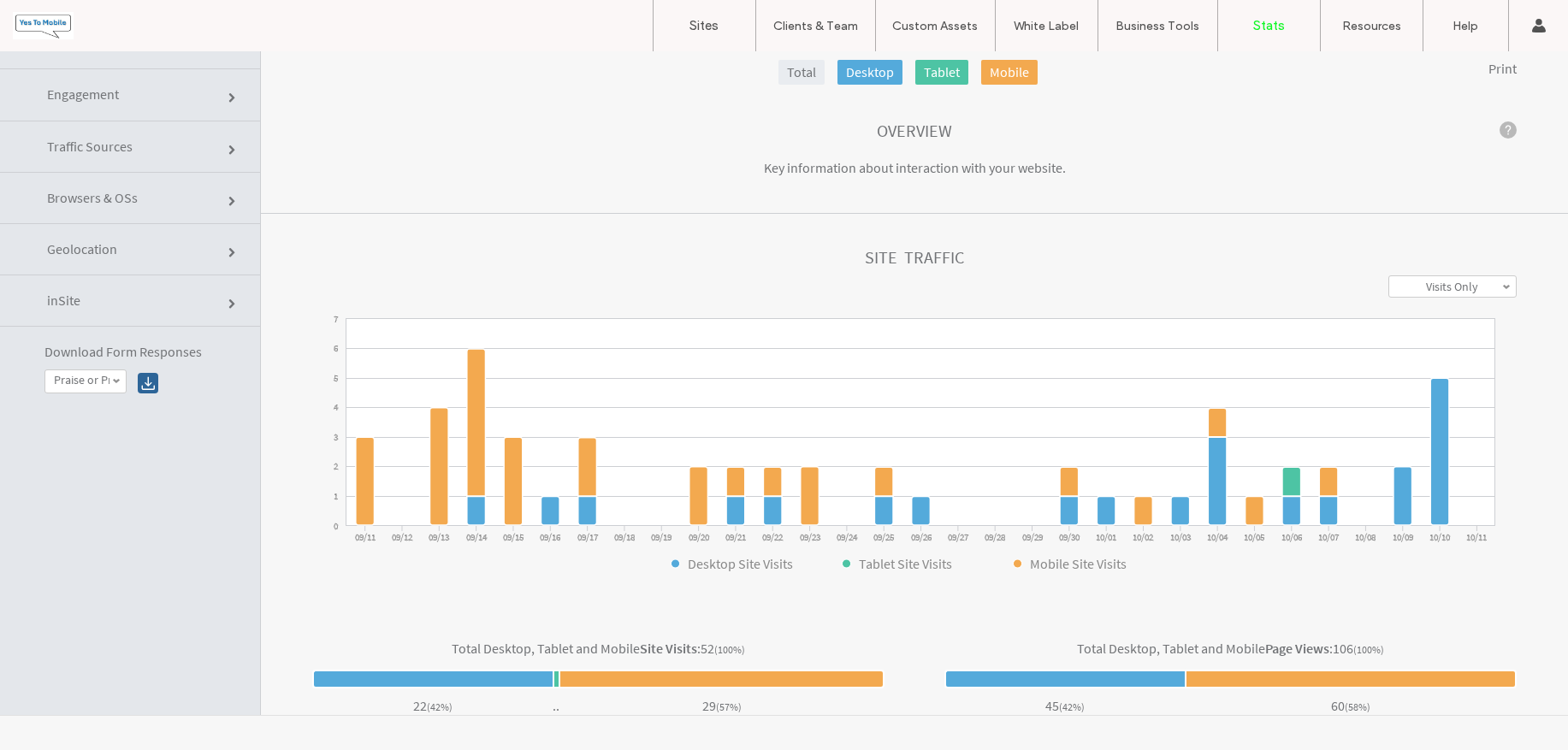
click at [1502, 287] on span at bounding box center [1506, 287] width 9 height 9
click at [1448, 349] on label "Visits + Views" at bounding box center [1452, 351] width 65 height 16
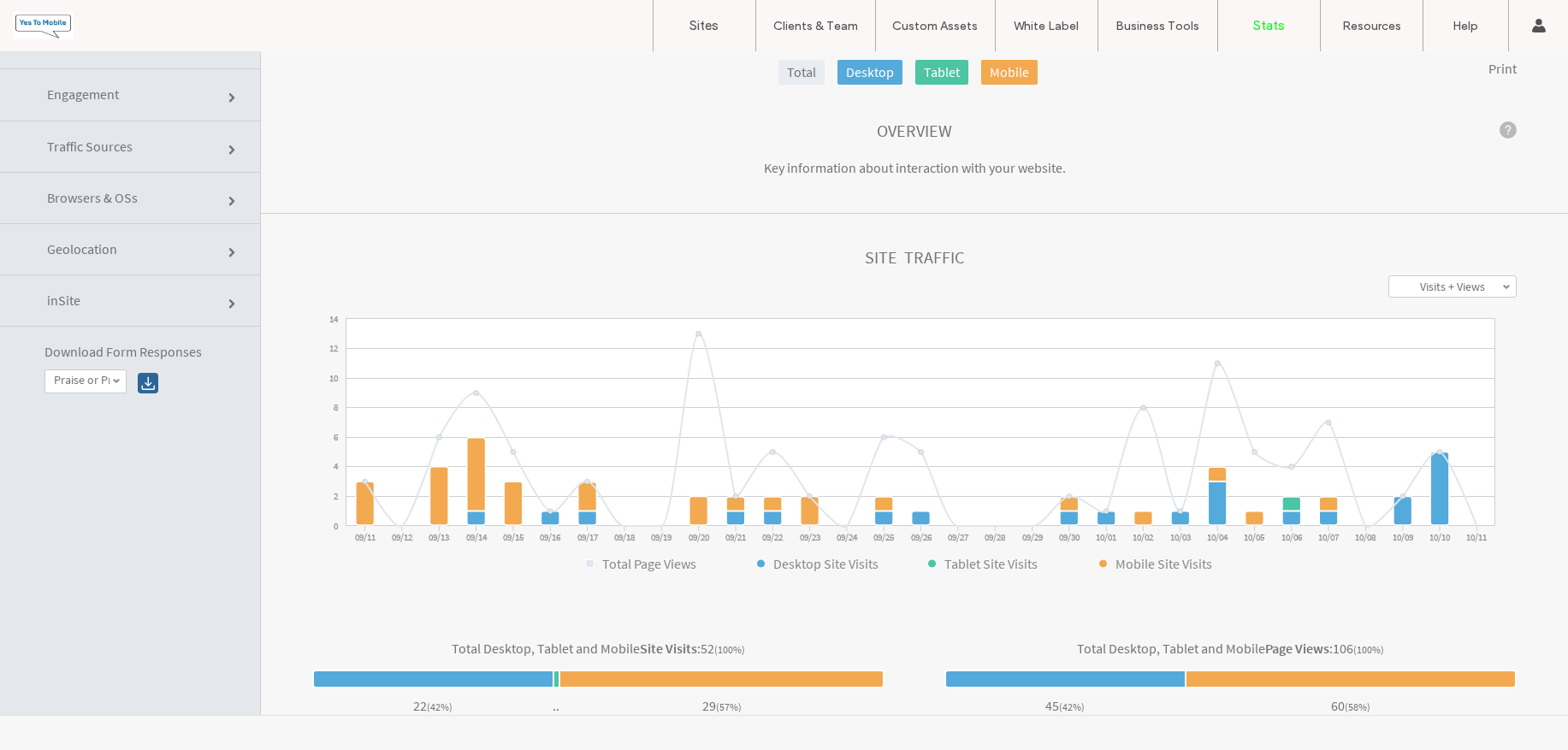
click at [1502, 288] on span at bounding box center [1506, 287] width 9 height 9
click at [1460, 325] on link "Views Only" at bounding box center [1452, 330] width 127 height 21
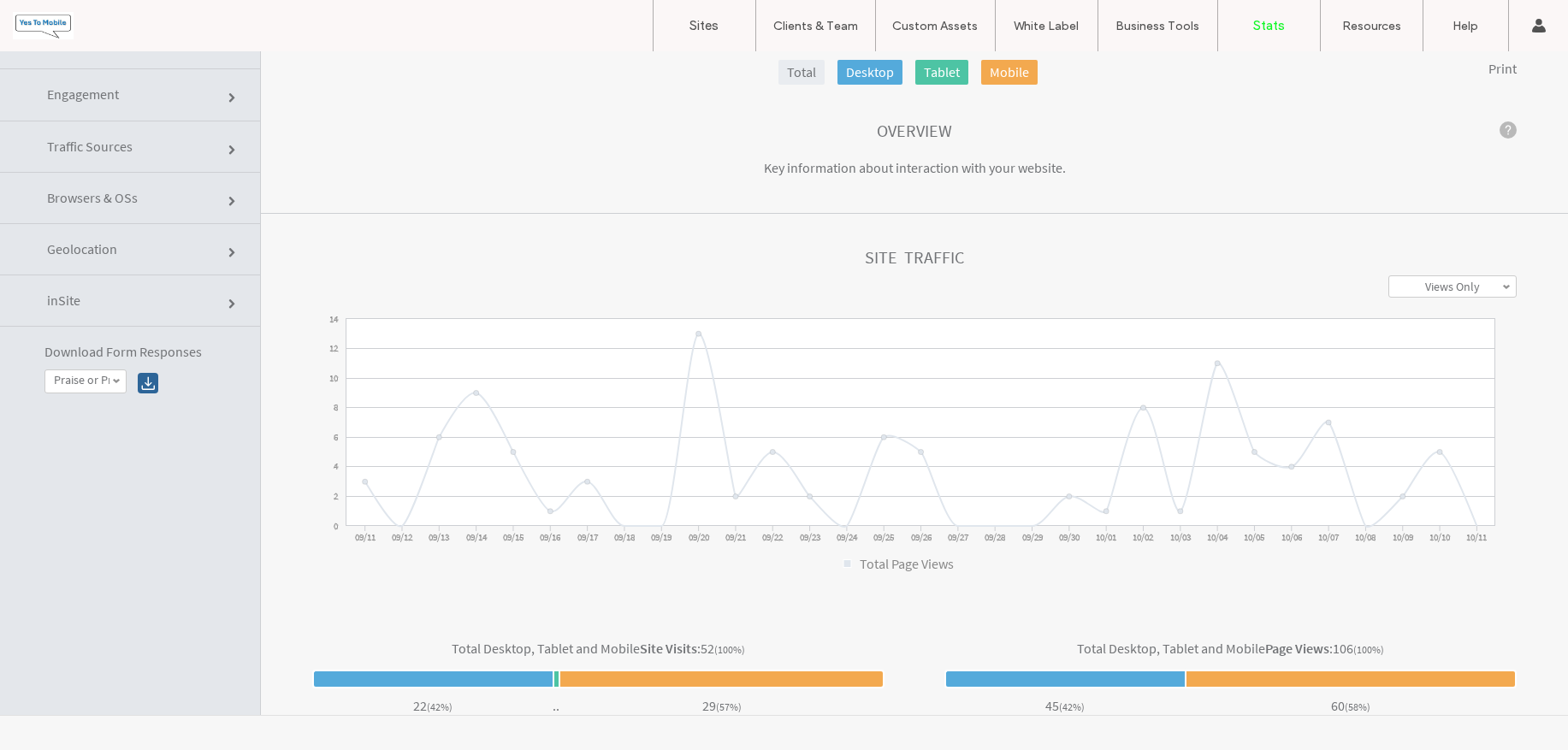
click at [1502, 286] on span at bounding box center [1506, 287] width 9 height 9
click at [1426, 307] on label "Visits Only" at bounding box center [1452, 308] width 52 height 16
